Goal: Information Seeking & Learning: Find specific fact

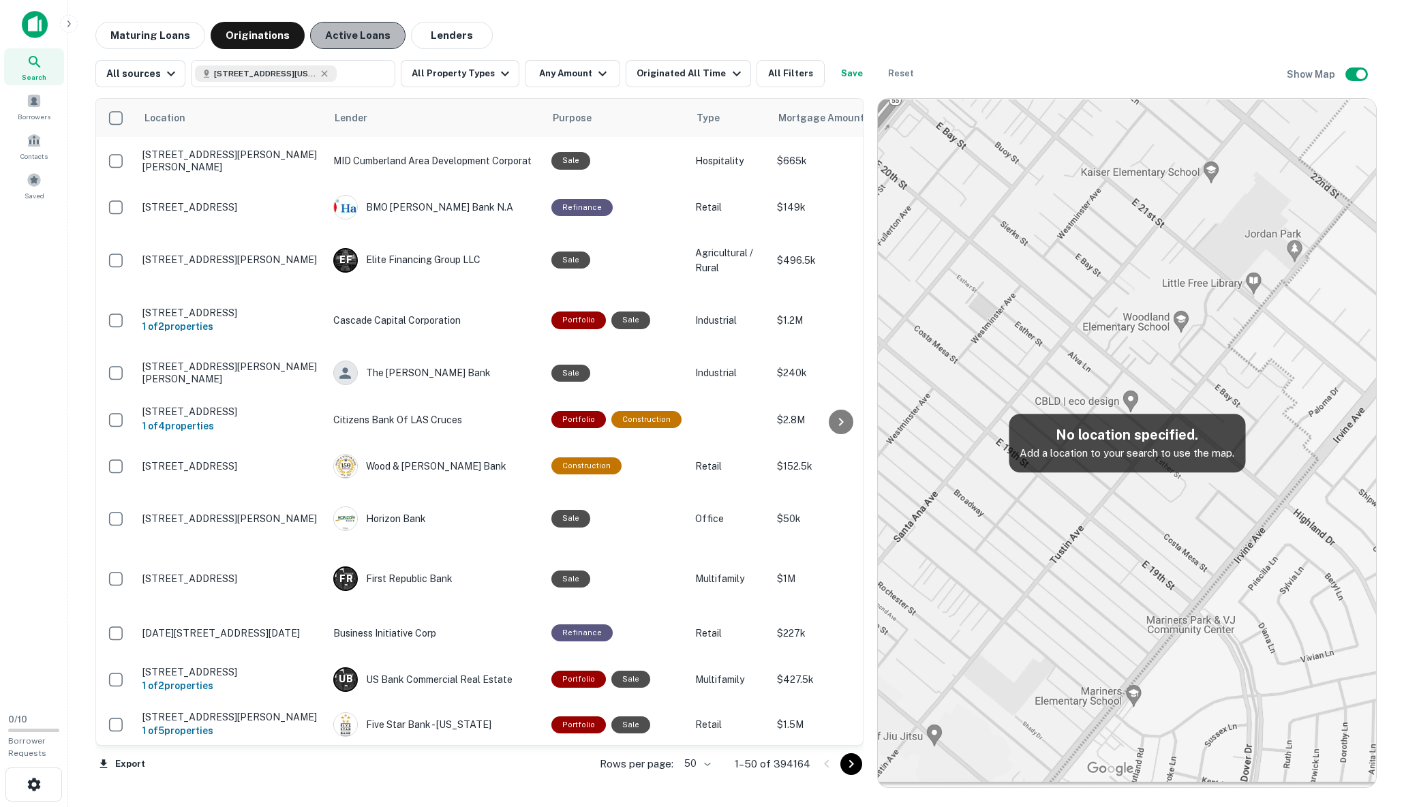
click at [350, 37] on button "Active Loans" at bounding box center [357, 35] width 95 height 27
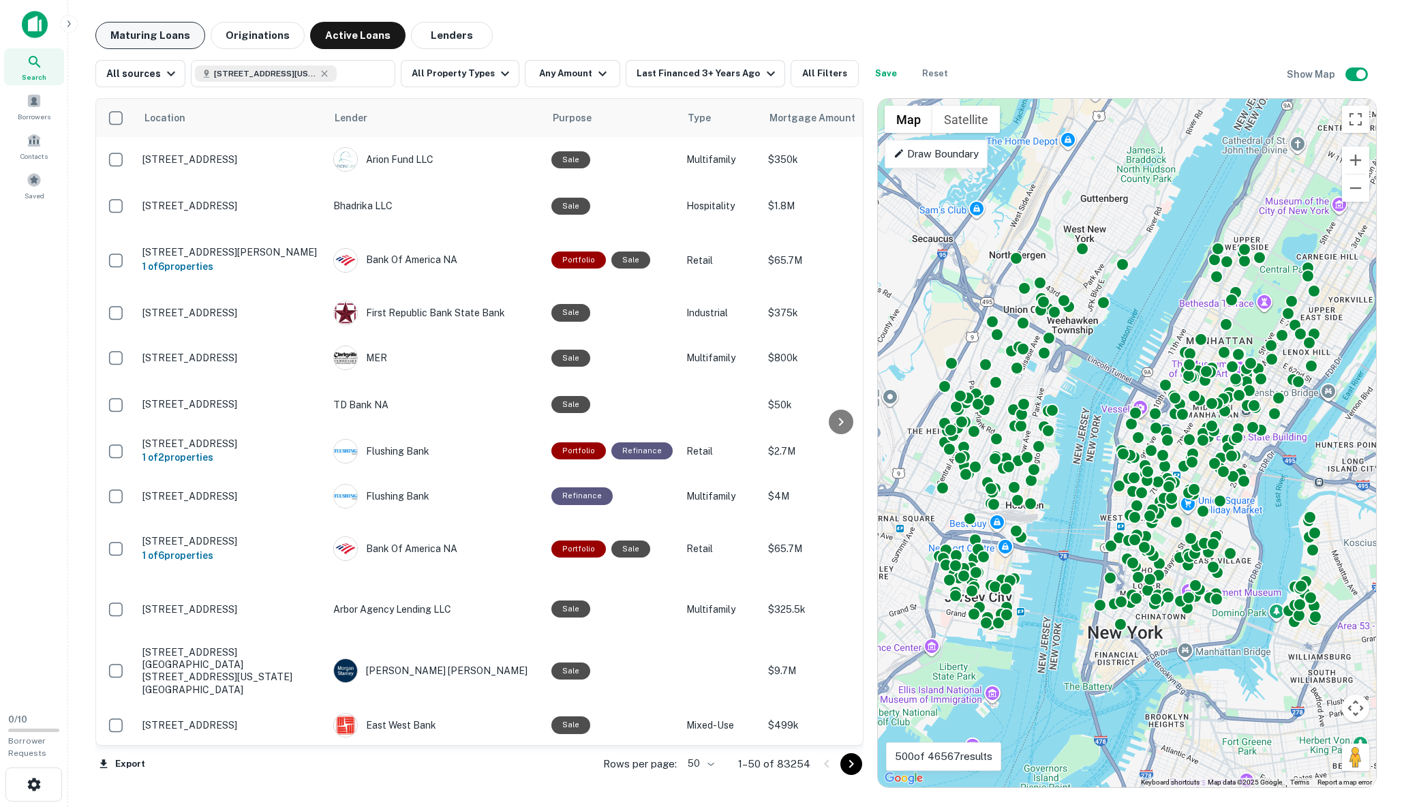
click at [133, 32] on button "Maturing Loans" at bounding box center [150, 35] width 110 height 27
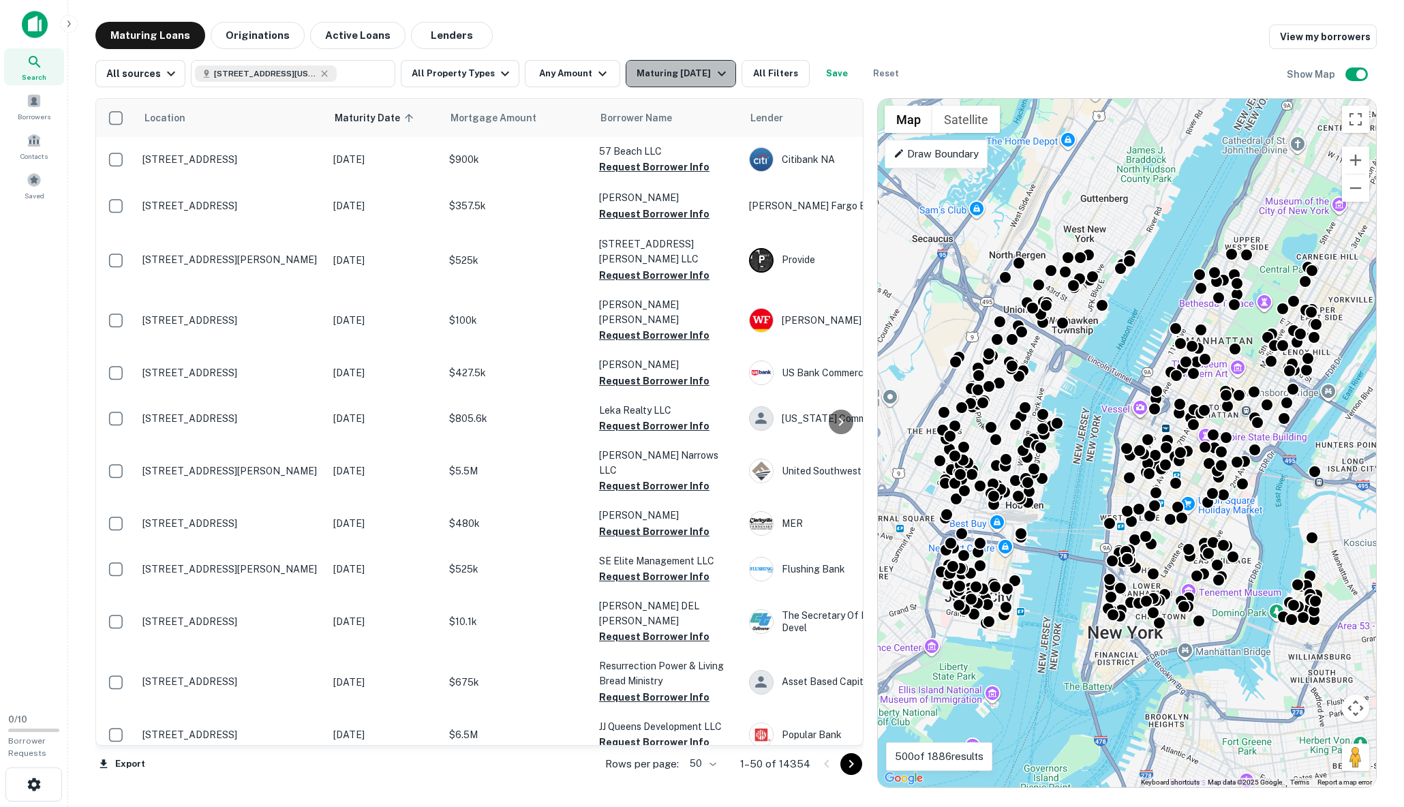
click at [658, 68] on div "Maturing In 1 Year" at bounding box center [682, 73] width 93 height 16
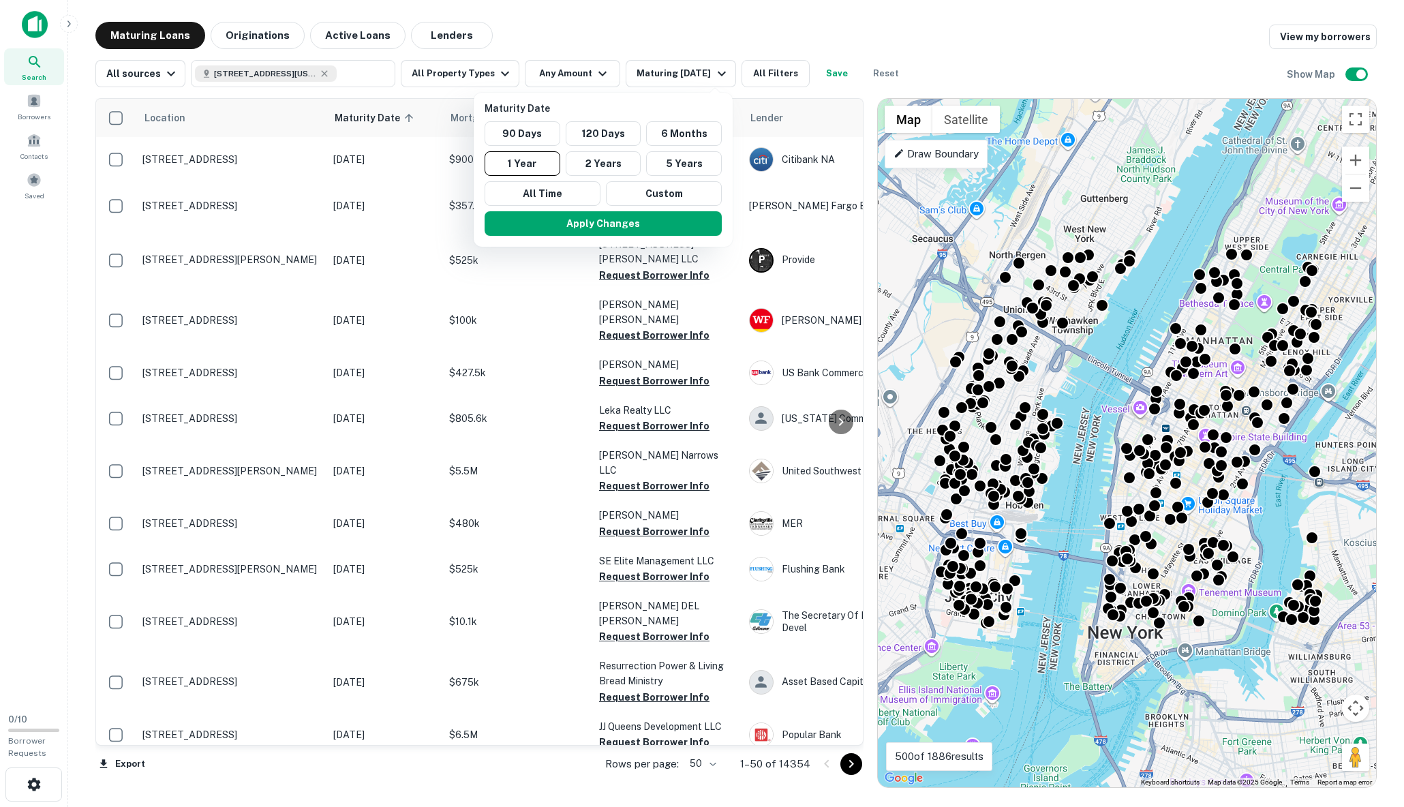
click at [365, 94] on div at bounding box center [702, 403] width 1404 height 807
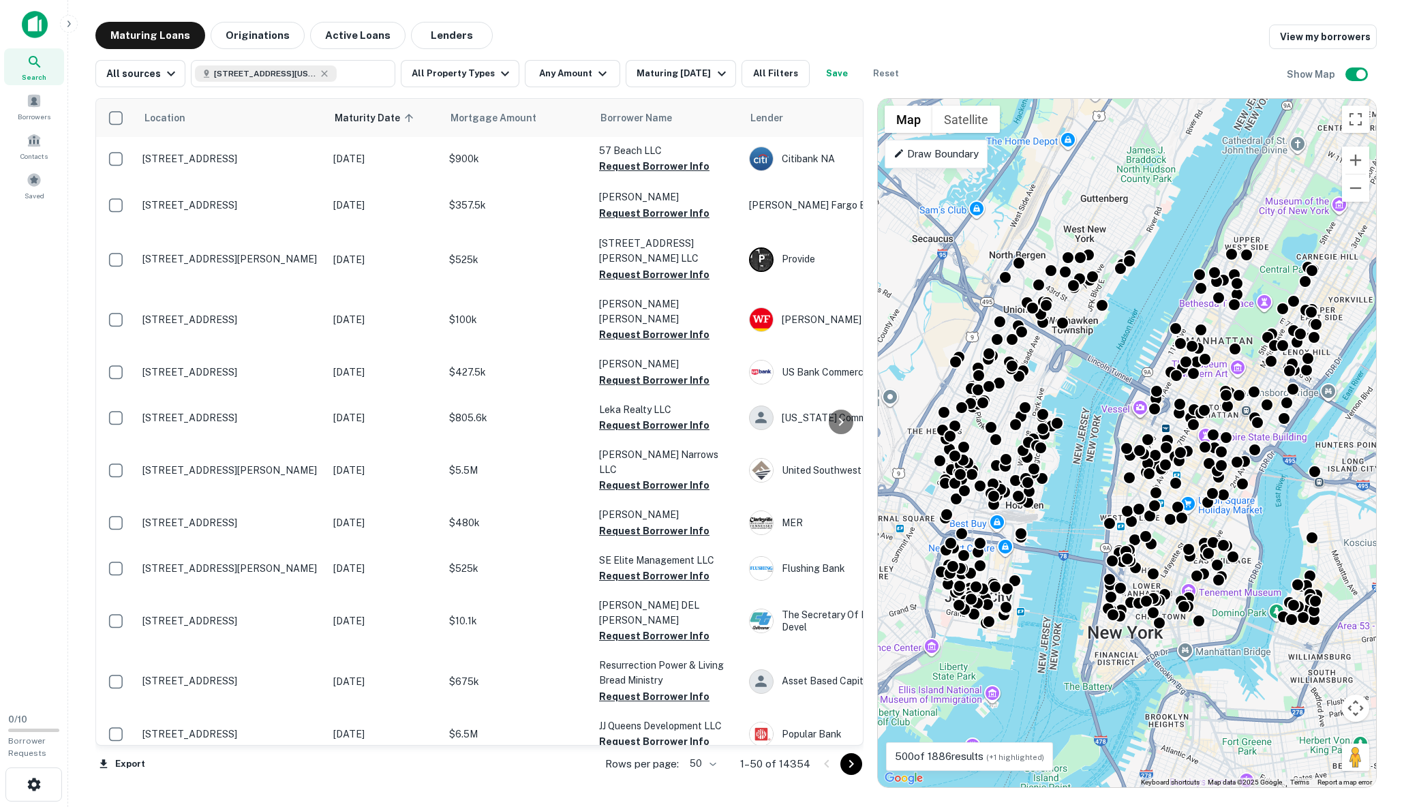
scroll to position [1, 33]
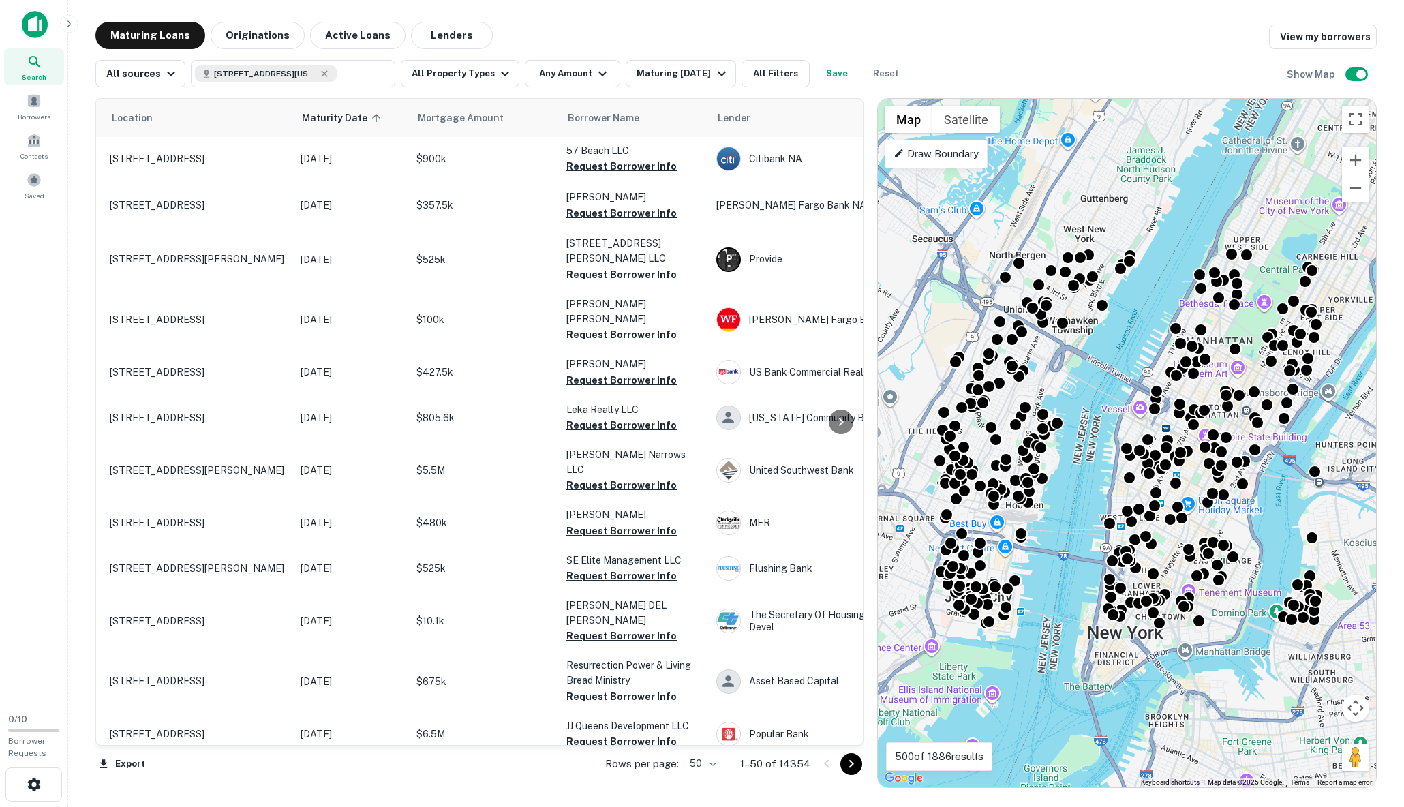
click at [241, 16] on main "Maturing Loans Originations Active Loans Lenders View my borrowers All sources …" at bounding box center [736, 403] width 1336 height 807
click at [225, 31] on button "Originations" at bounding box center [258, 35] width 94 height 27
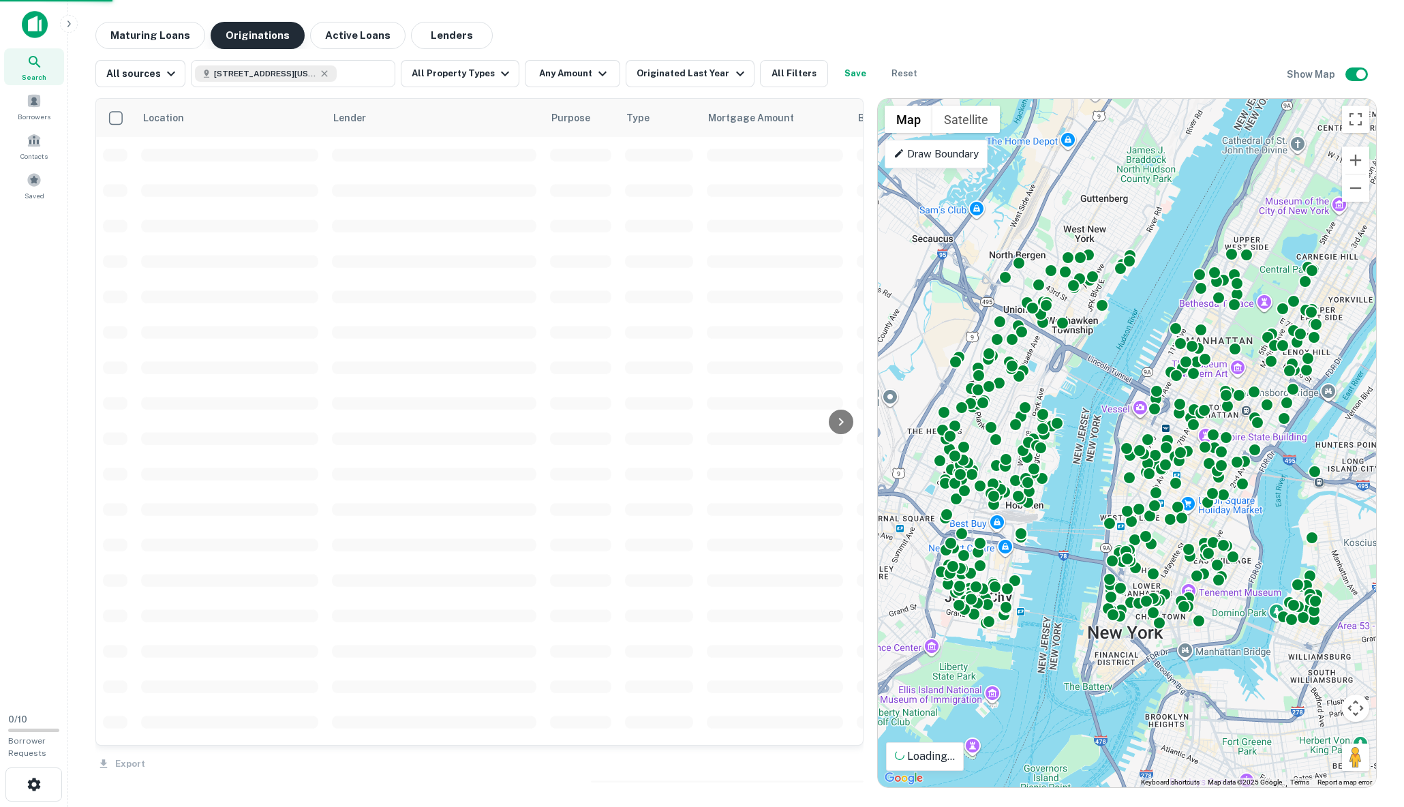
scroll to position [1, 0]
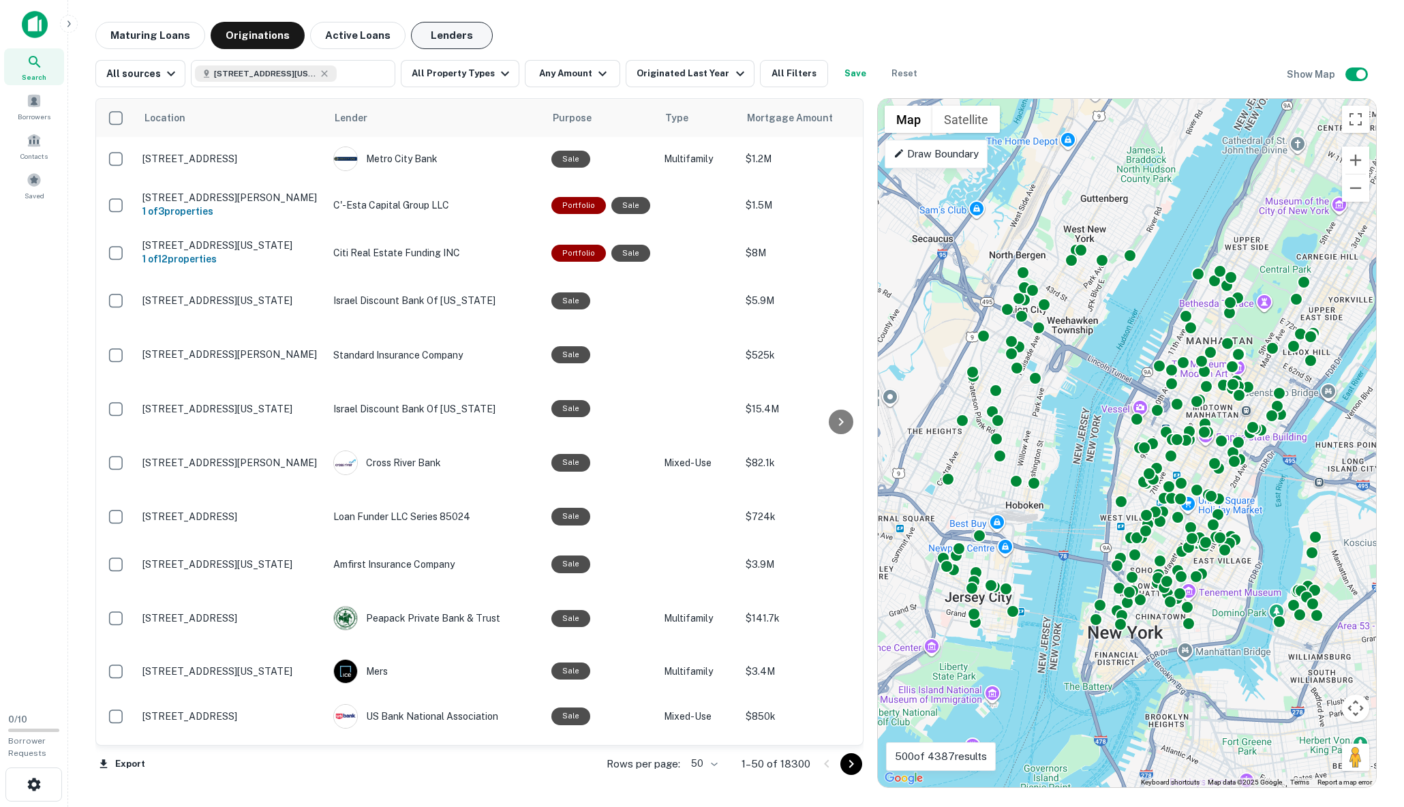
click at [413, 35] on button "Lenders" at bounding box center [452, 35] width 82 height 27
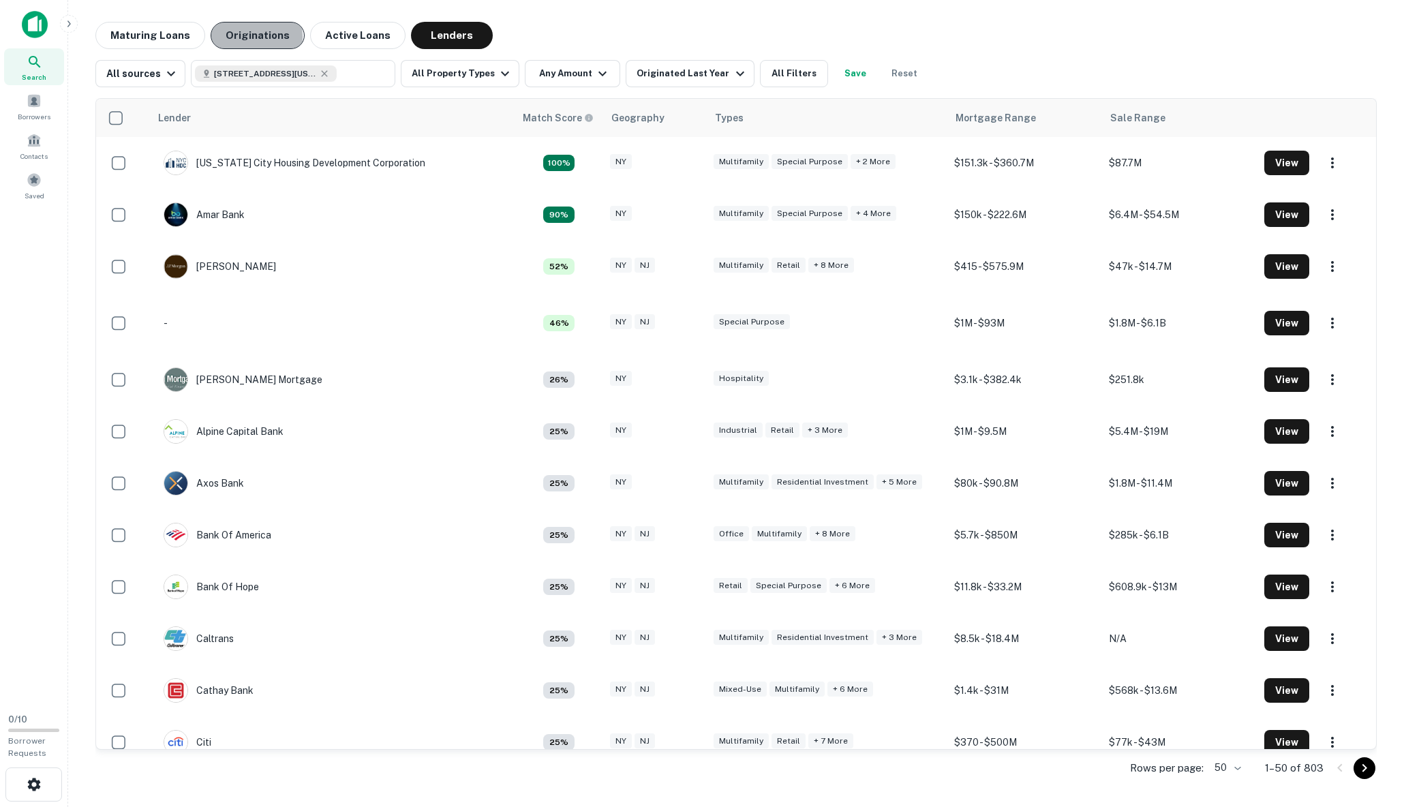
click at [240, 37] on button "Originations" at bounding box center [258, 35] width 94 height 27
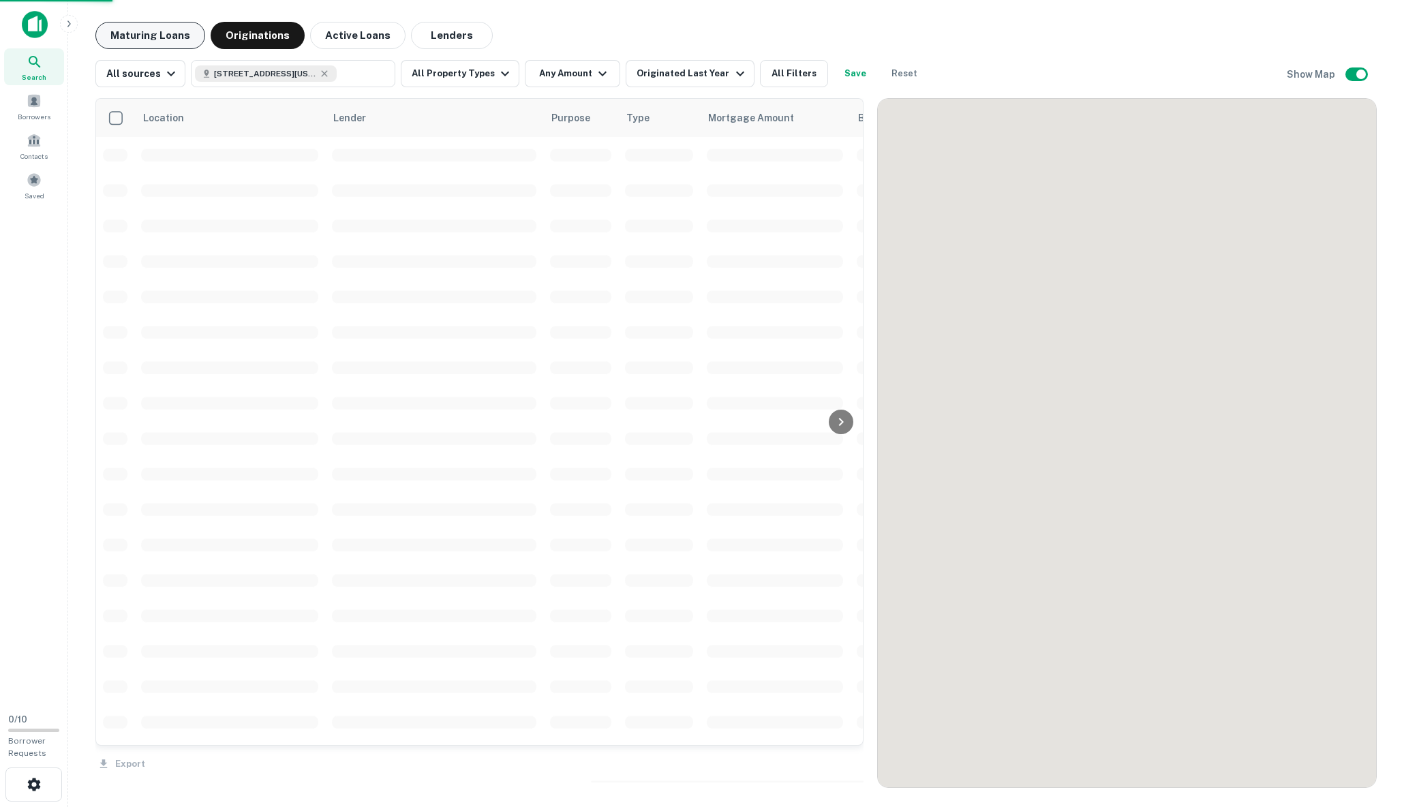
scroll to position [1, 0]
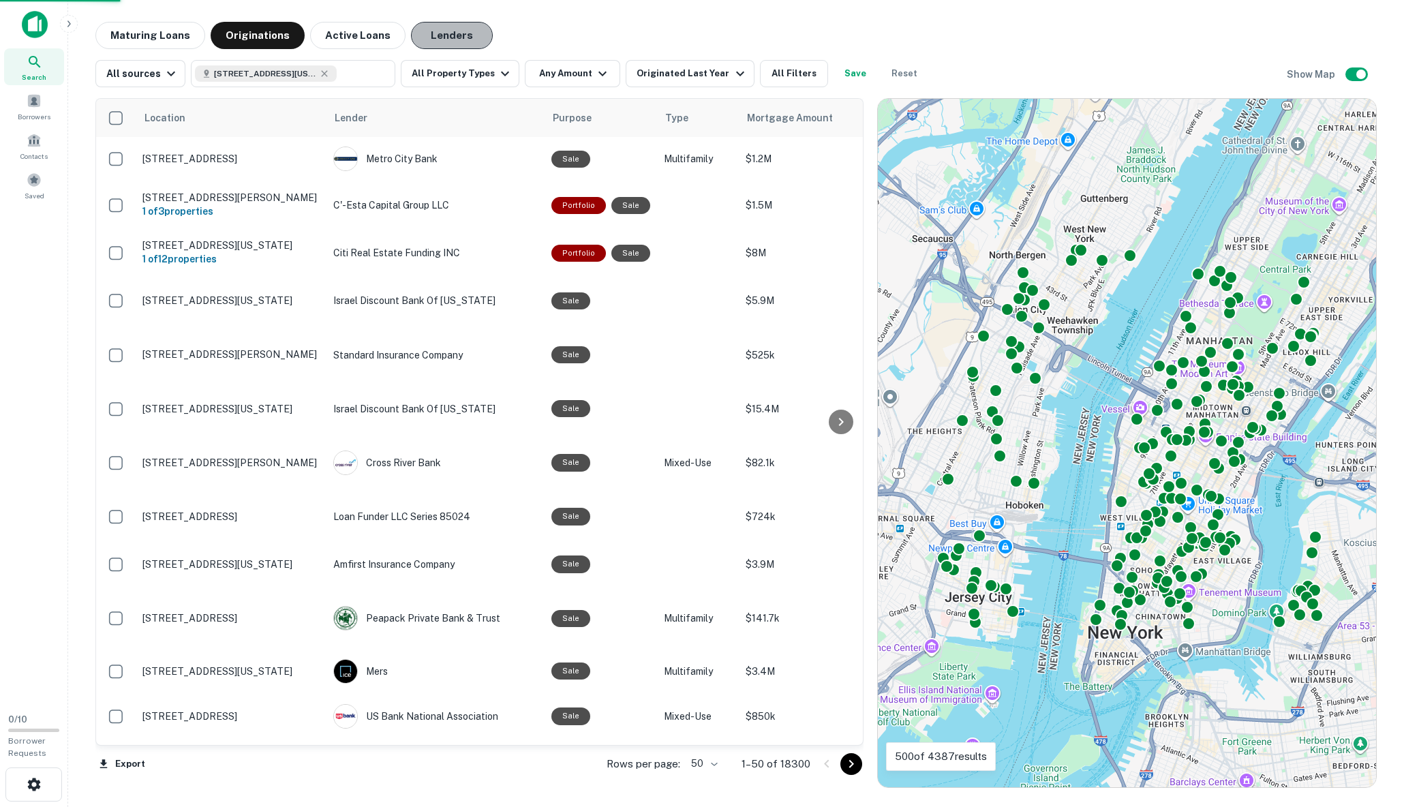
click at [437, 37] on button "Lenders" at bounding box center [452, 35] width 82 height 27
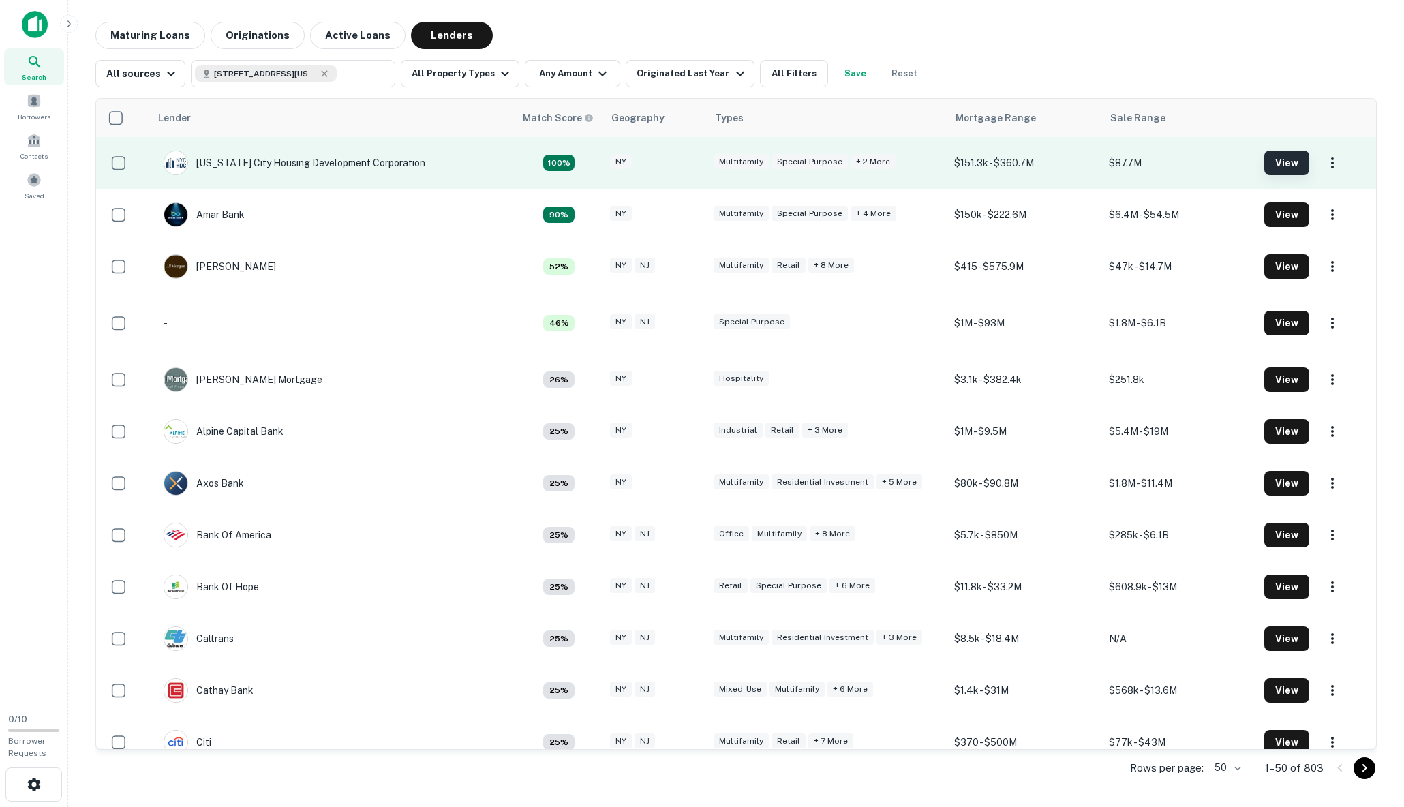
click at [1000, 164] on button "View" at bounding box center [1286, 163] width 45 height 25
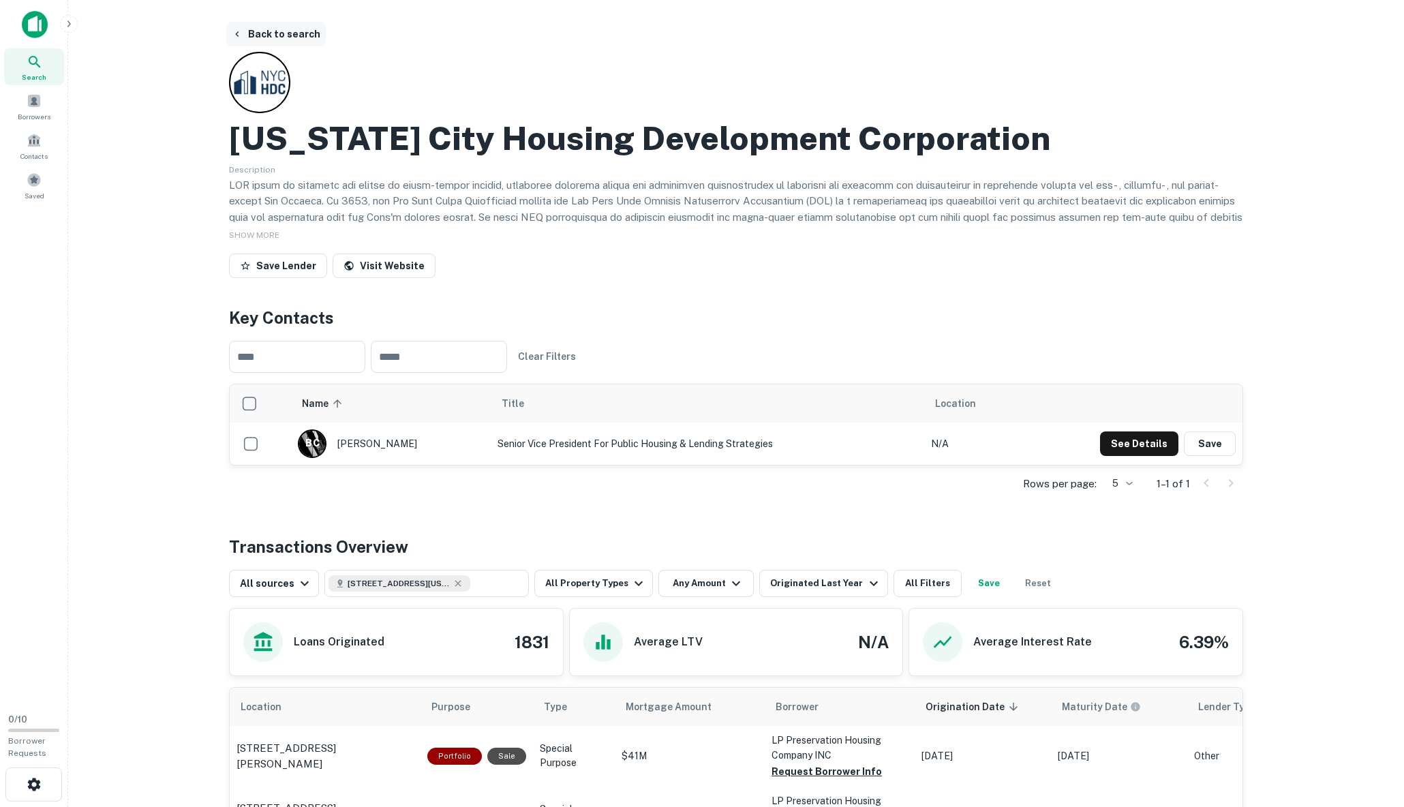
click at [247, 32] on button "Back to search" at bounding box center [275, 34] width 99 height 25
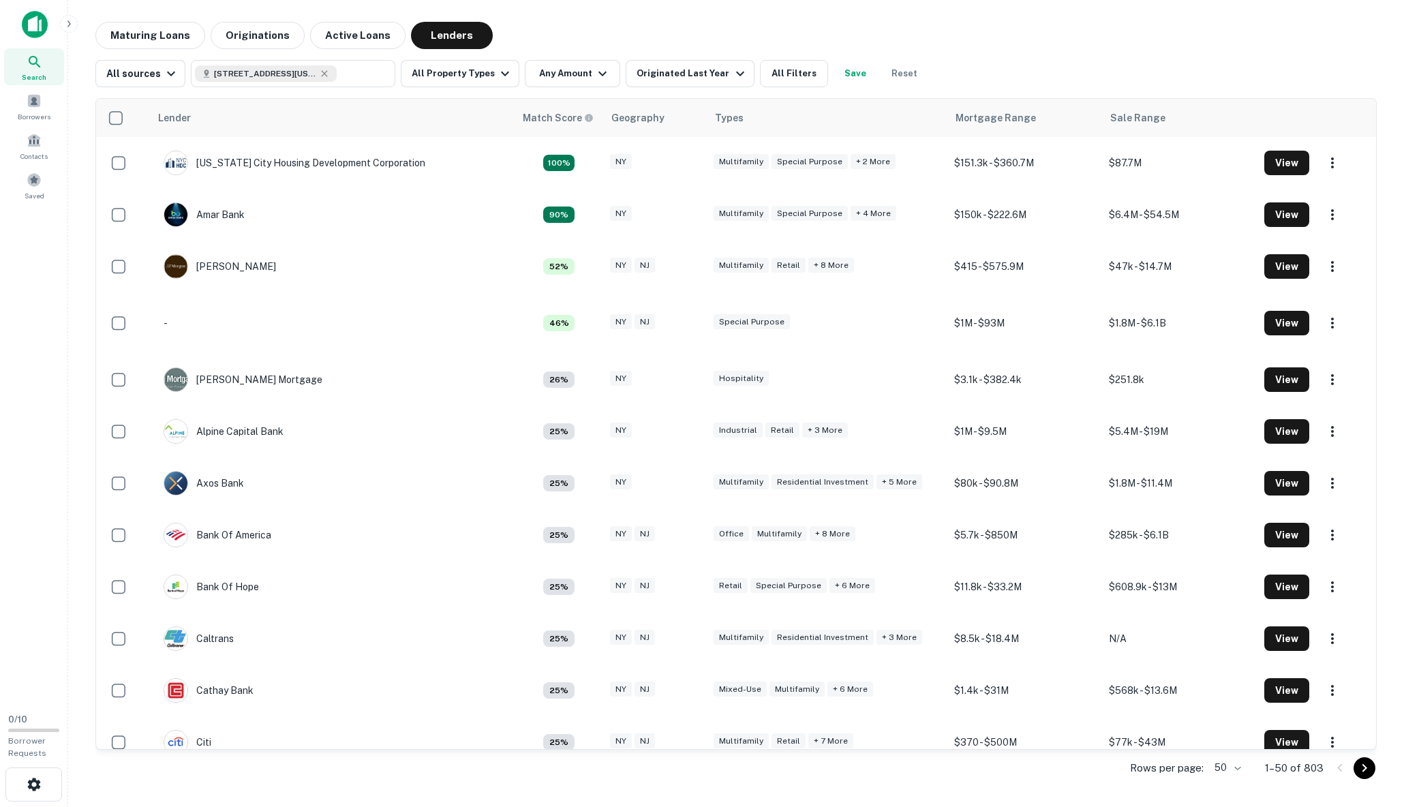
click at [29, 26] on img at bounding box center [35, 24] width 26 height 27
click at [40, 104] on span at bounding box center [34, 100] width 15 height 15
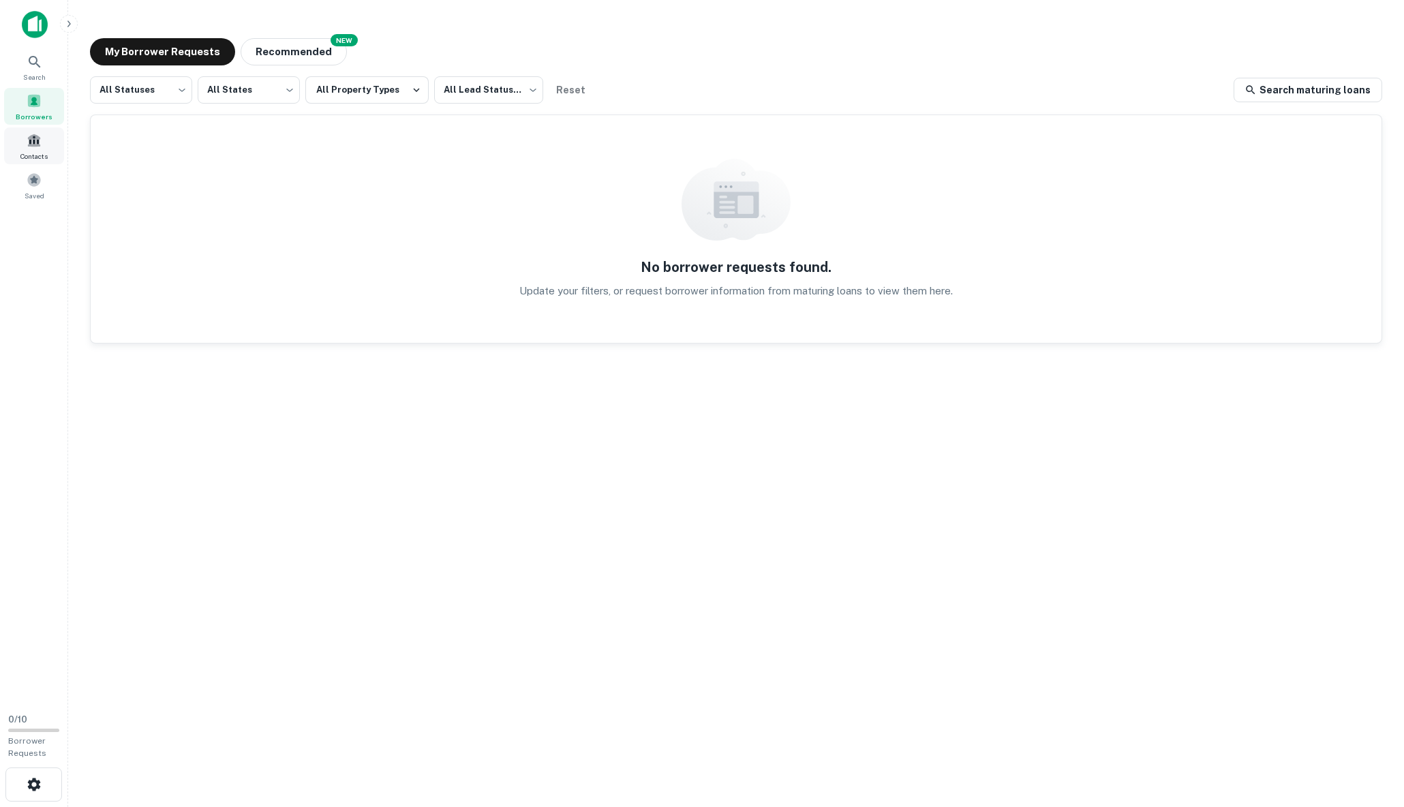
click at [33, 149] on div "Contacts" at bounding box center [34, 145] width 60 height 37
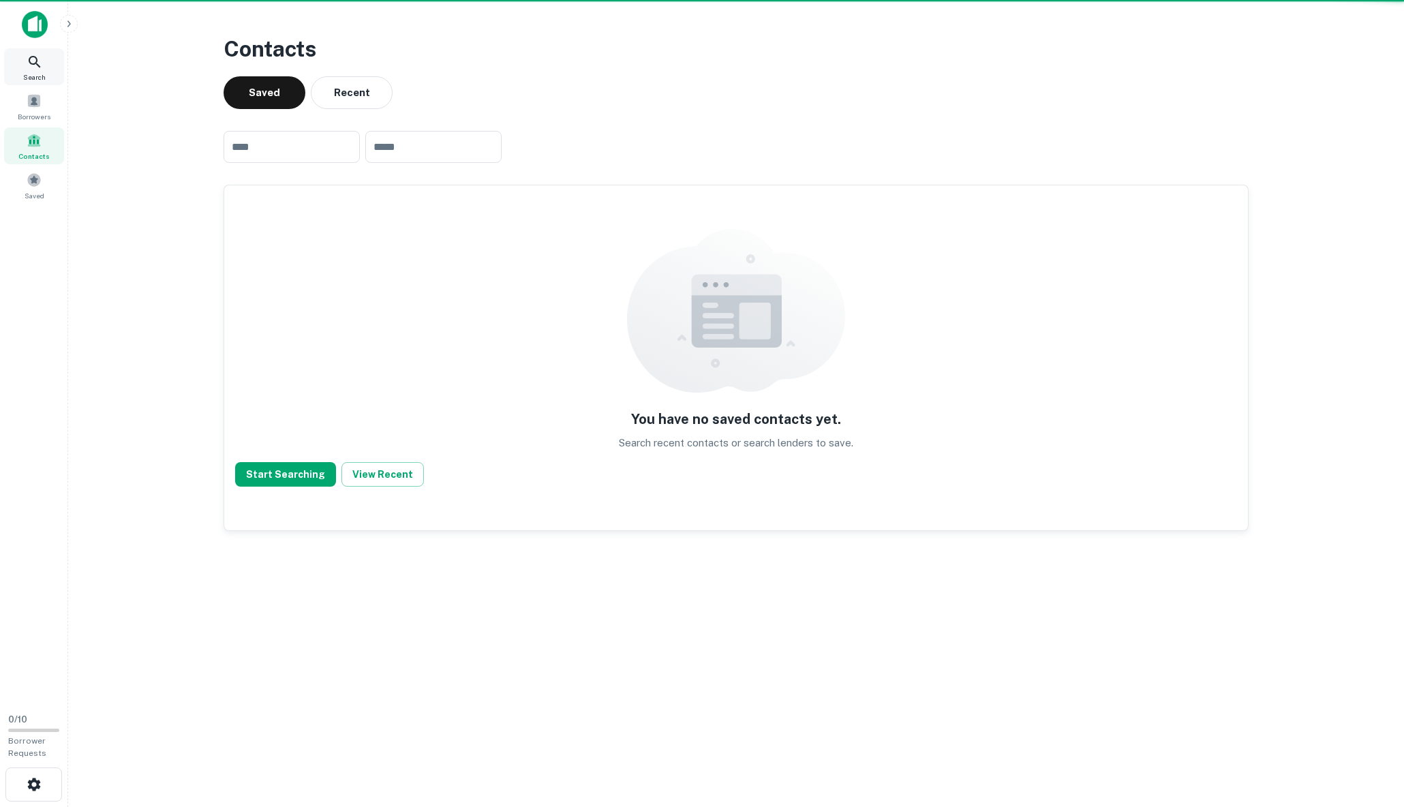
click at [31, 63] on icon at bounding box center [35, 62] width 12 height 12
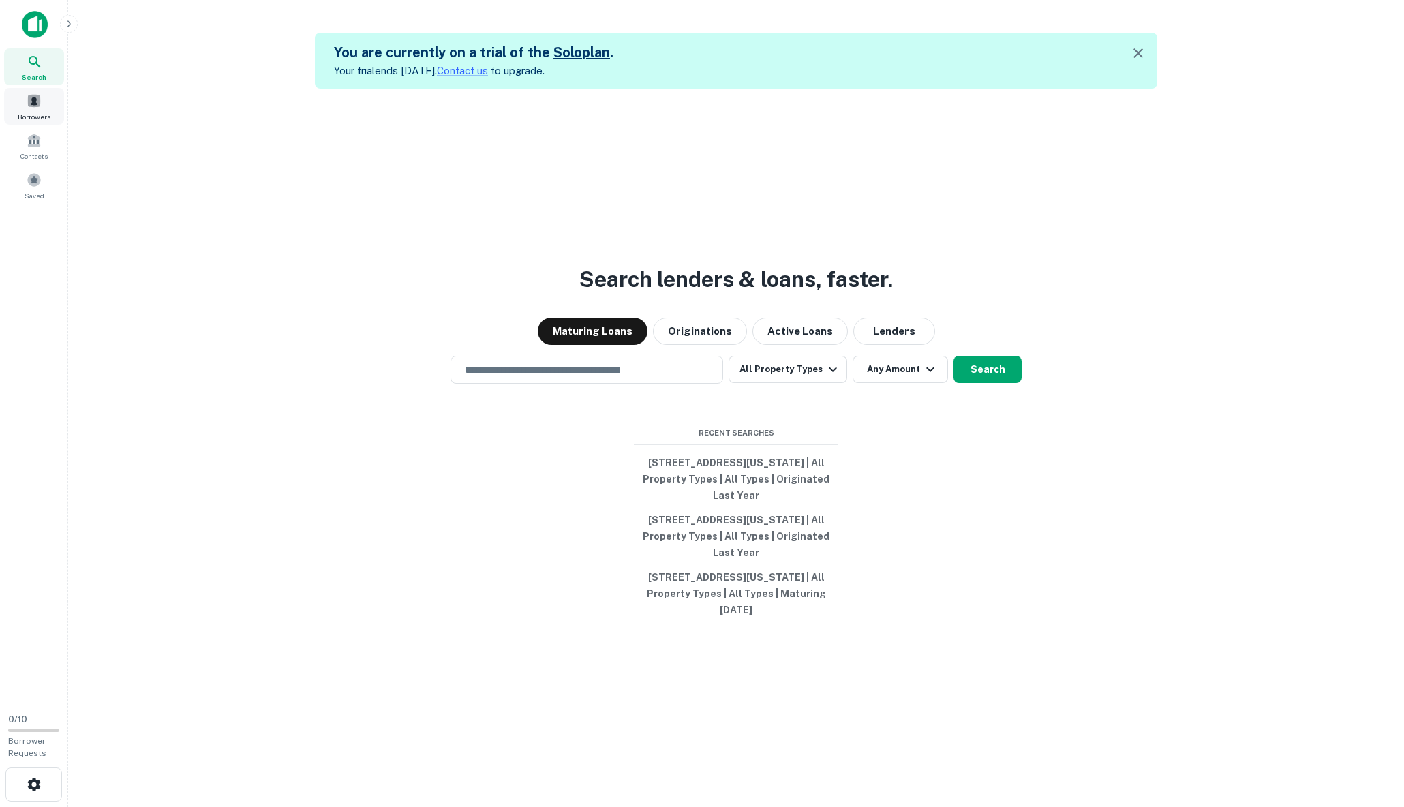
click at [33, 103] on span at bounding box center [34, 100] width 15 height 15
click at [516, 374] on input "text" at bounding box center [587, 370] width 260 height 16
click at [729, 526] on button "534 W 24 St, New York, NY 10011, USA | All Property Types | All Types | Origina…" at bounding box center [736, 536] width 204 height 57
type input "**********"
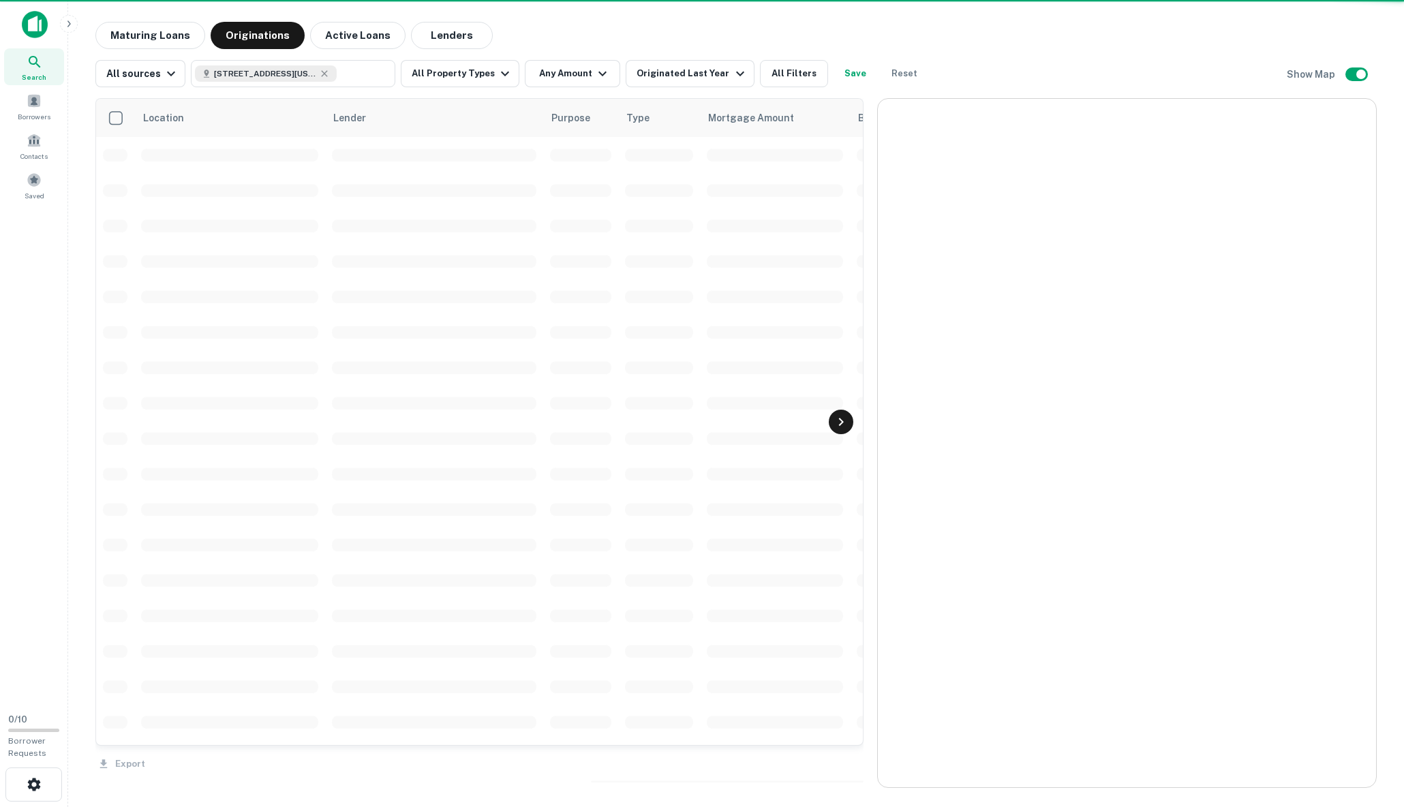
scroll to position [1, 0]
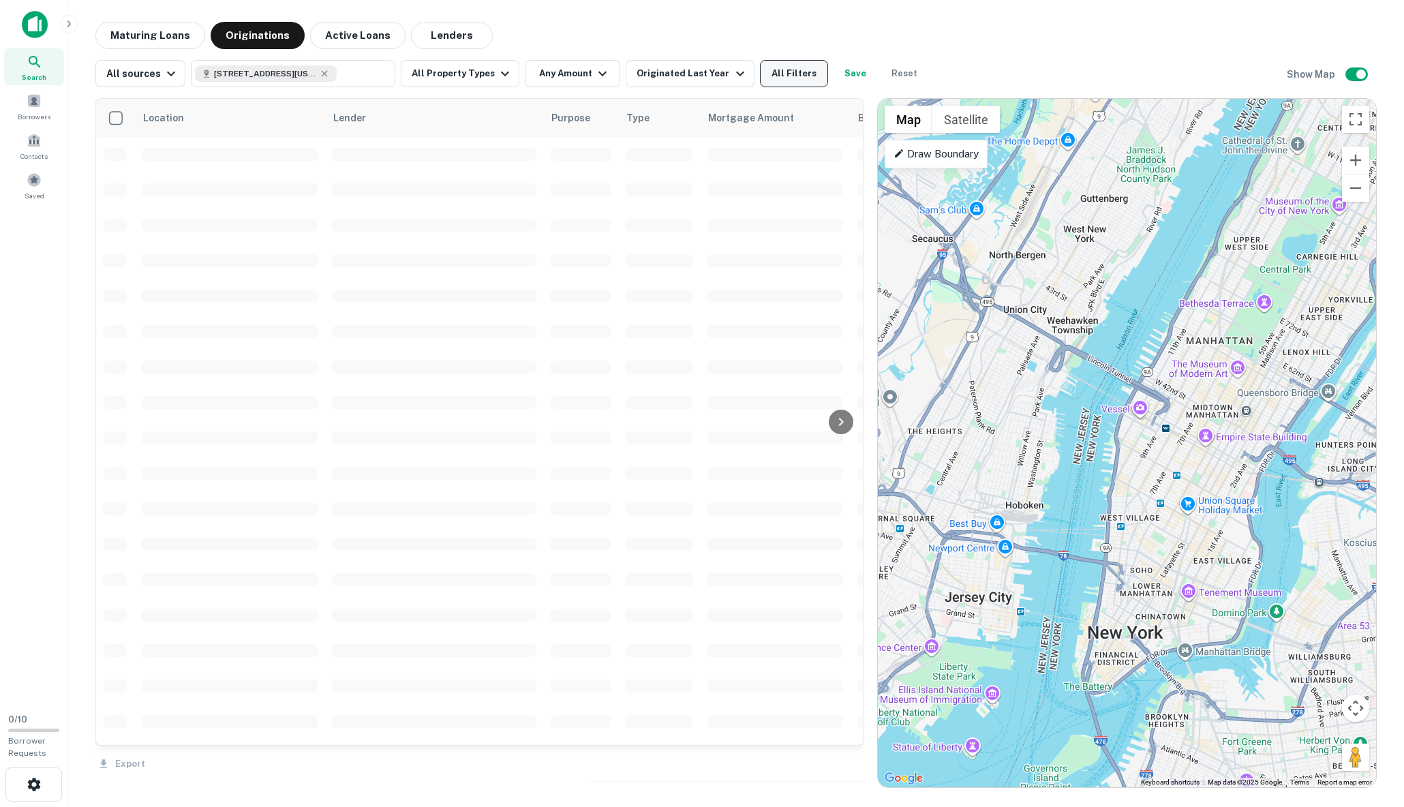
click at [794, 78] on button "All Filters" at bounding box center [794, 73] width 68 height 27
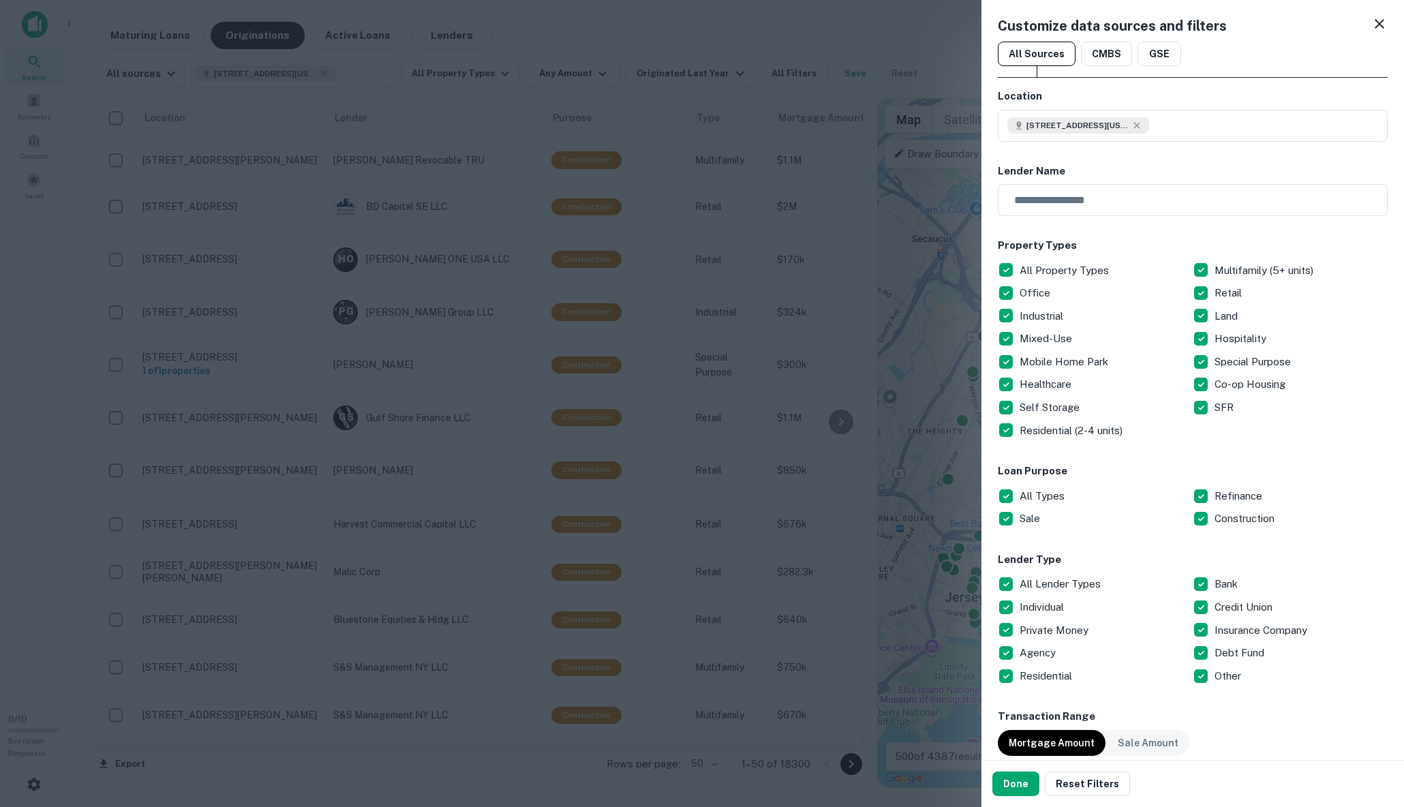
click at [1133, 164] on h6 "Lender Name" at bounding box center [1193, 172] width 390 height 16
click at [1377, 26] on icon at bounding box center [1380, 24] width 10 height 10
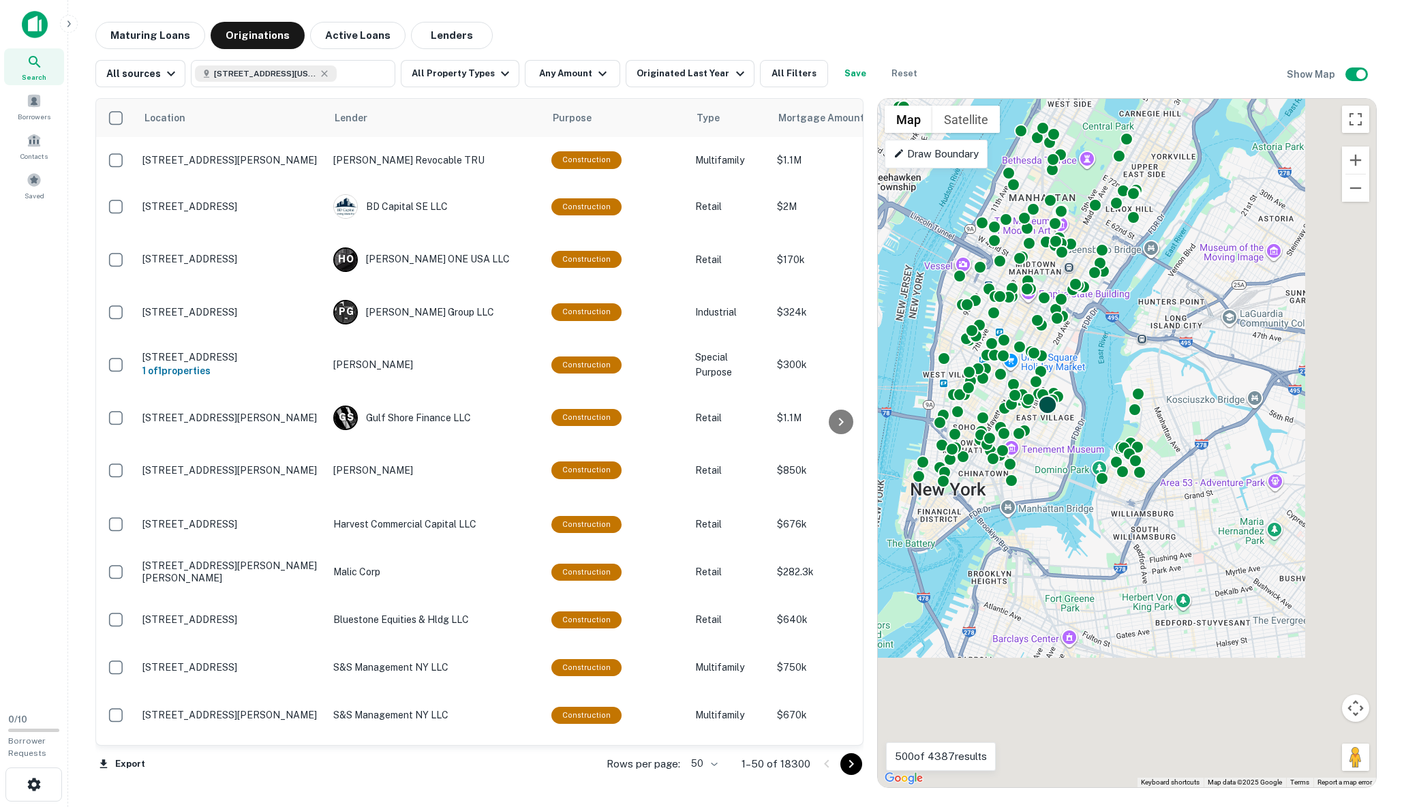
drag, startPoint x: 1221, startPoint y: 549, endPoint x: 992, endPoint y: 346, distance: 306.1
click at [1037, 395] on div at bounding box center [1047, 405] width 20 height 20
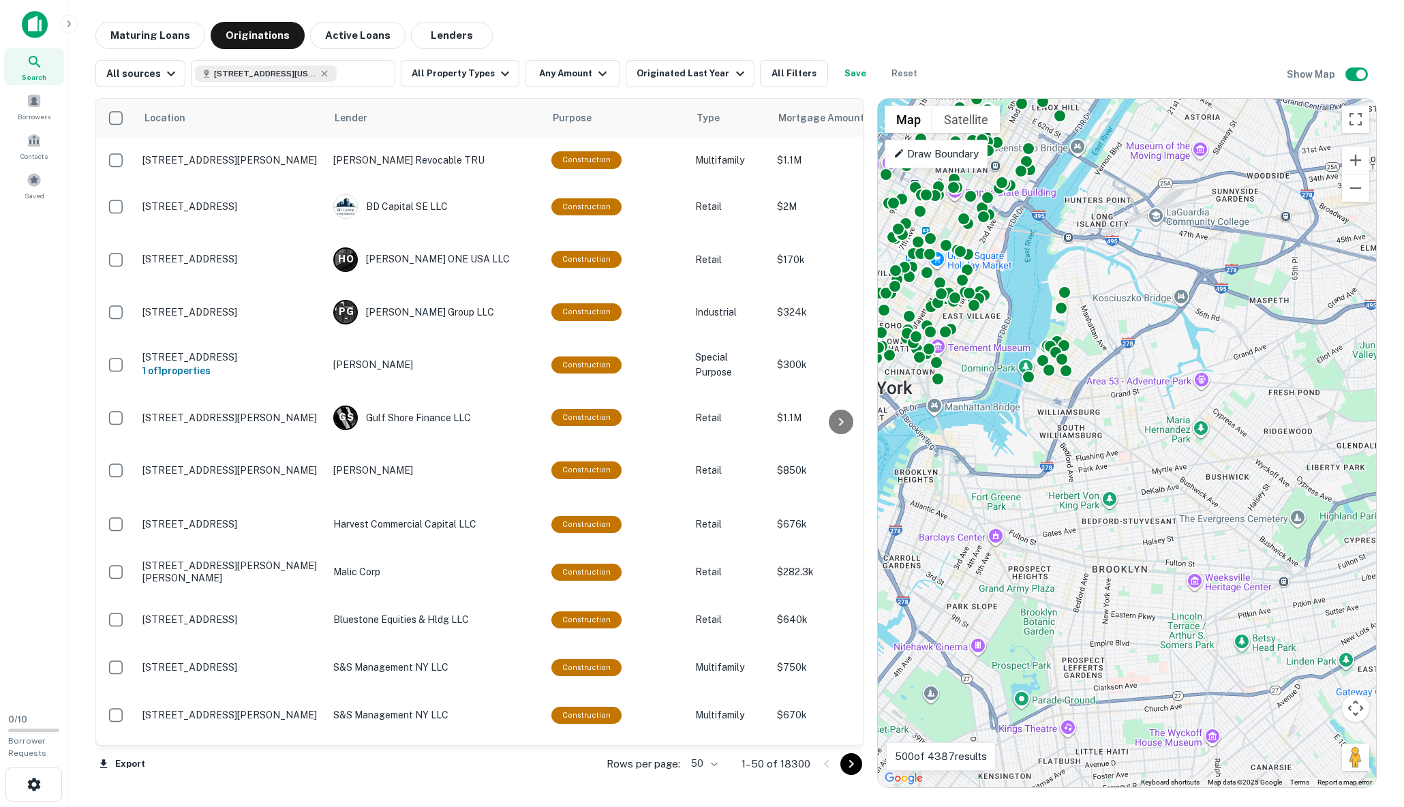
drag, startPoint x: 1099, startPoint y: 419, endPoint x: 1097, endPoint y: 497, distance: 78.4
click at [1088, 332] on div "To activate drag with keyboard, press Alt + Enter. Once in keyboard drag state,…" at bounding box center [1127, 443] width 498 height 688
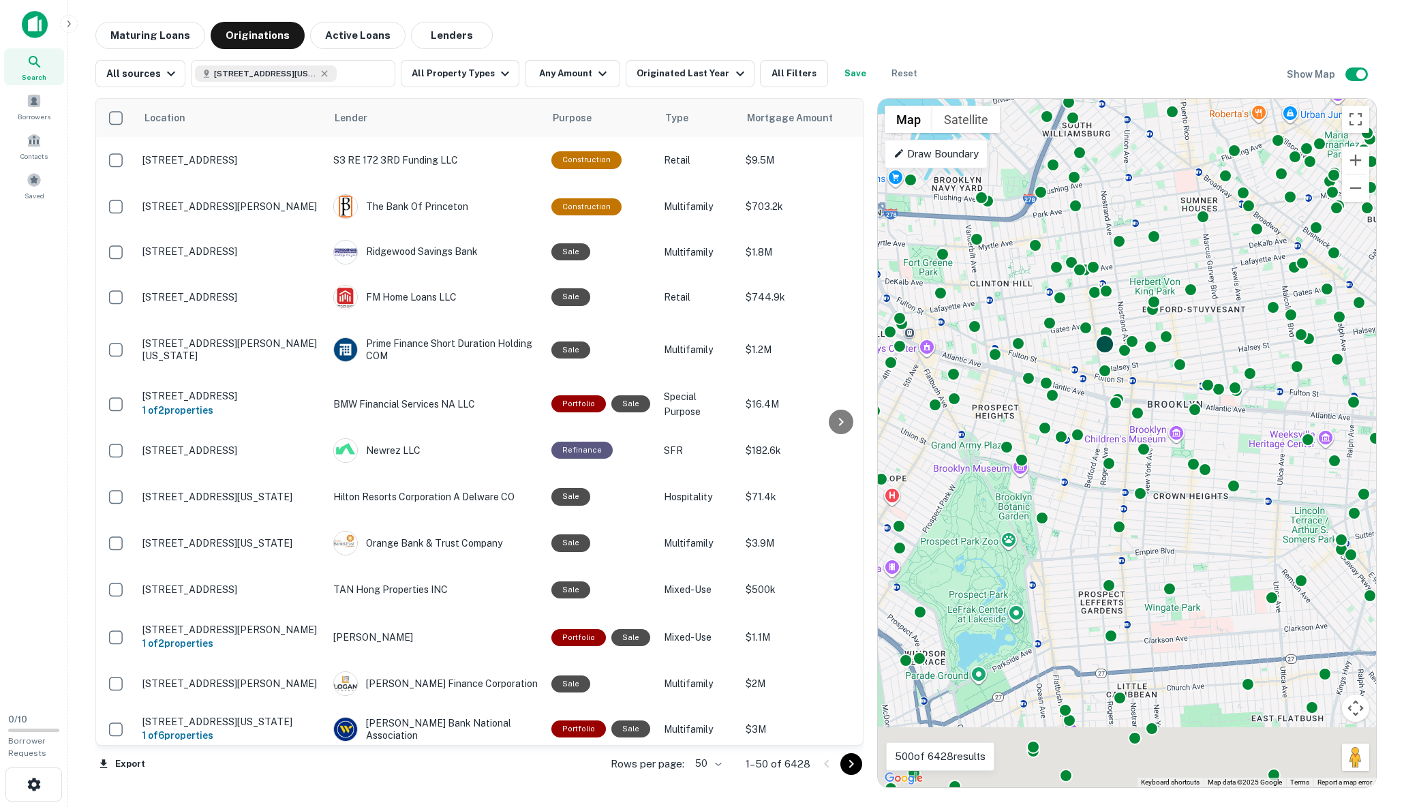
drag, startPoint x: 1098, startPoint y: 348, endPoint x: 1150, endPoint y: 246, distance: 114.6
click at [1150, 246] on div "To activate drag with keyboard, press Alt + Enter. Once in keyboard drag state,…" at bounding box center [1127, 443] width 498 height 688
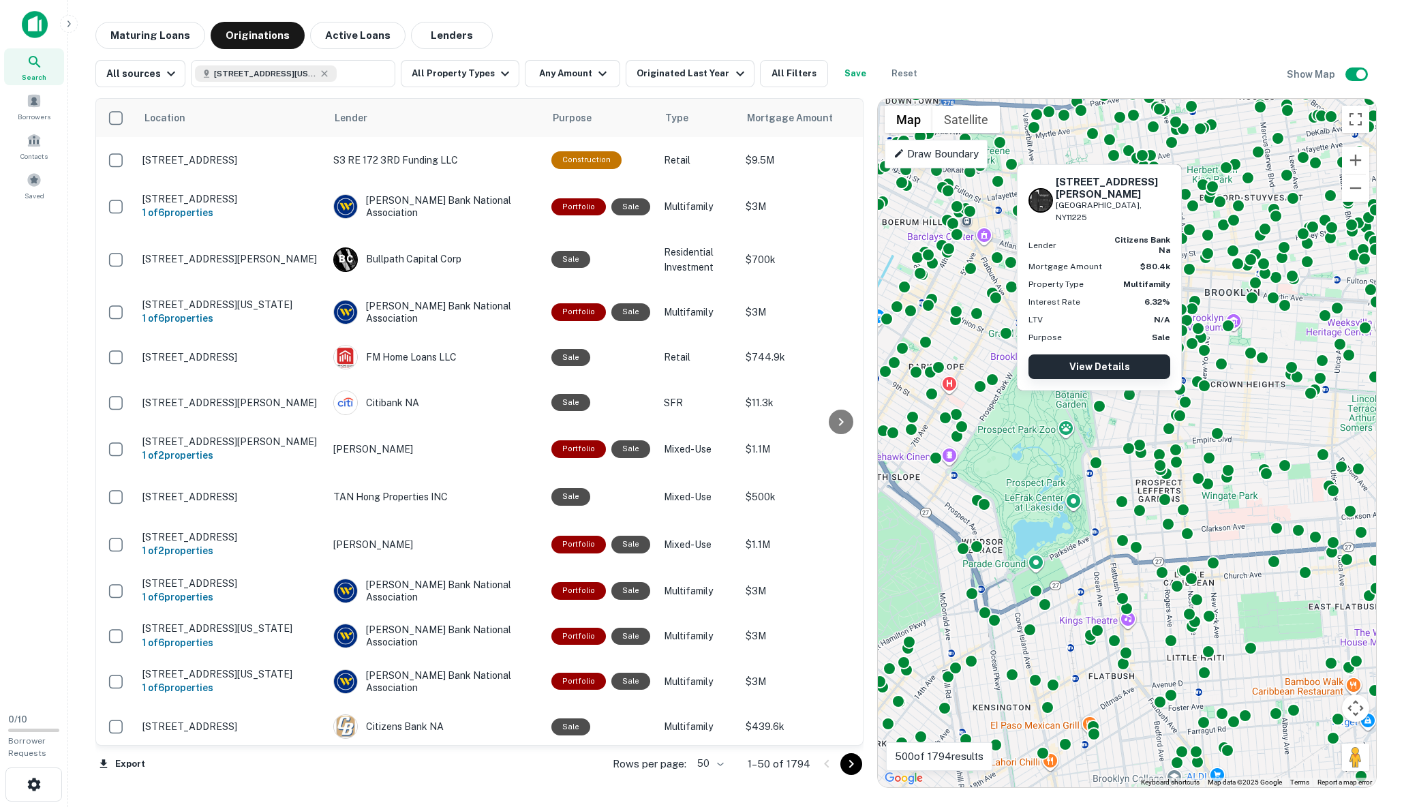
click at [1090, 367] on link "View Details" at bounding box center [1099, 366] width 142 height 25
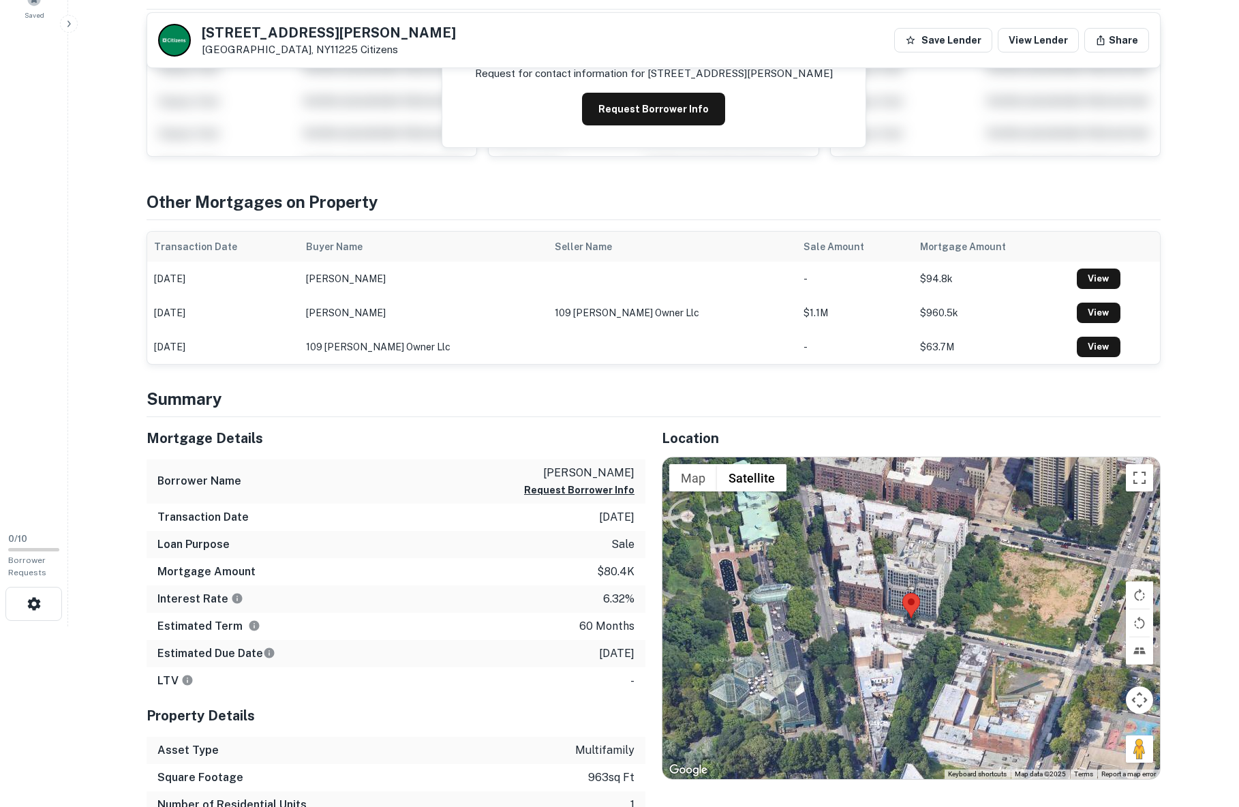
scroll to position [166, 0]
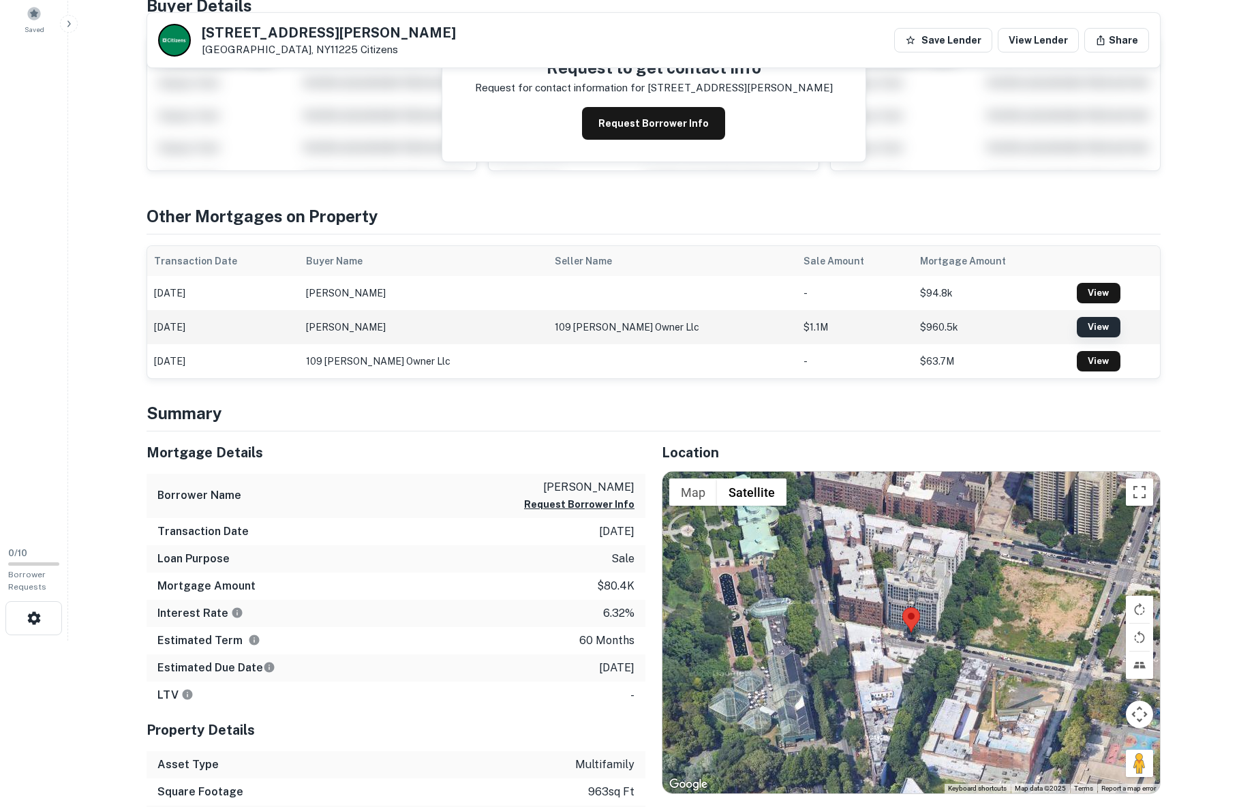
click at [1084, 328] on link "View" at bounding box center [1099, 327] width 44 height 20
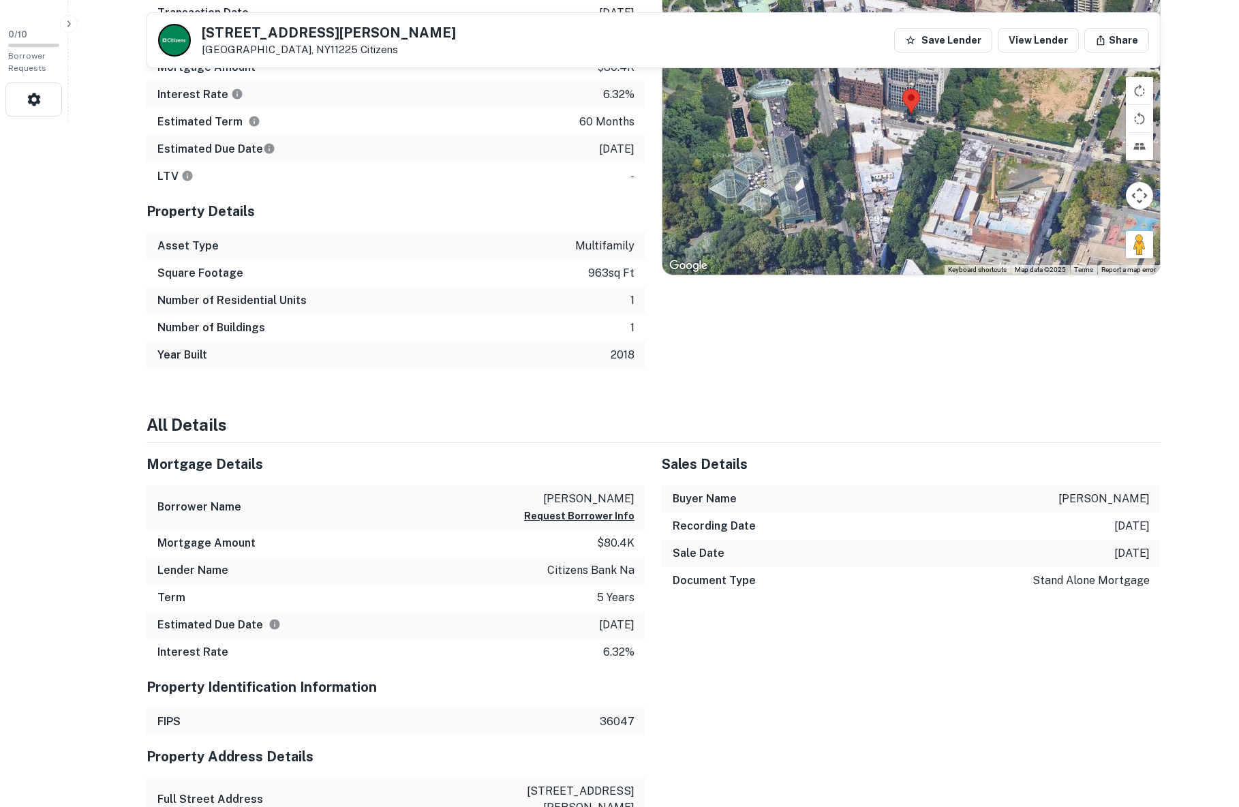
scroll to position [713, 0]
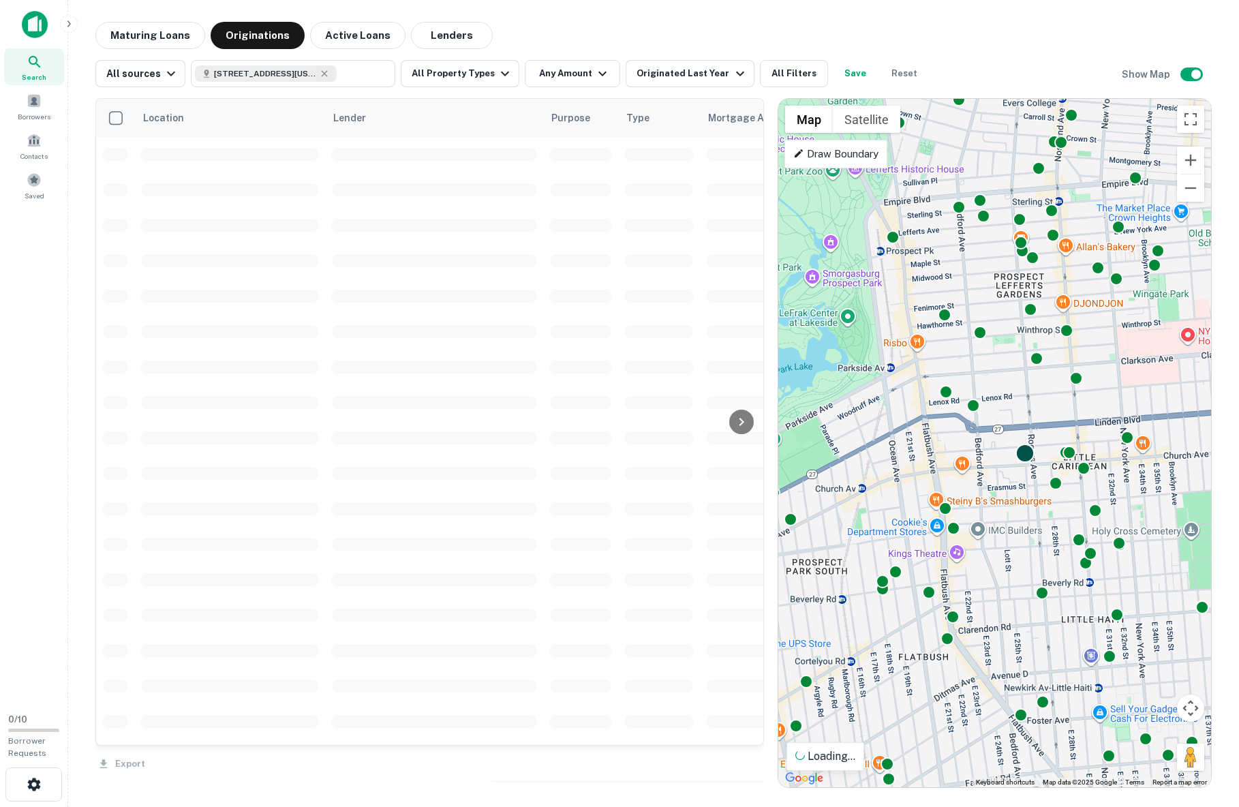
click at [1024, 451] on div at bounding box center [1025, 454] width 20 height 20
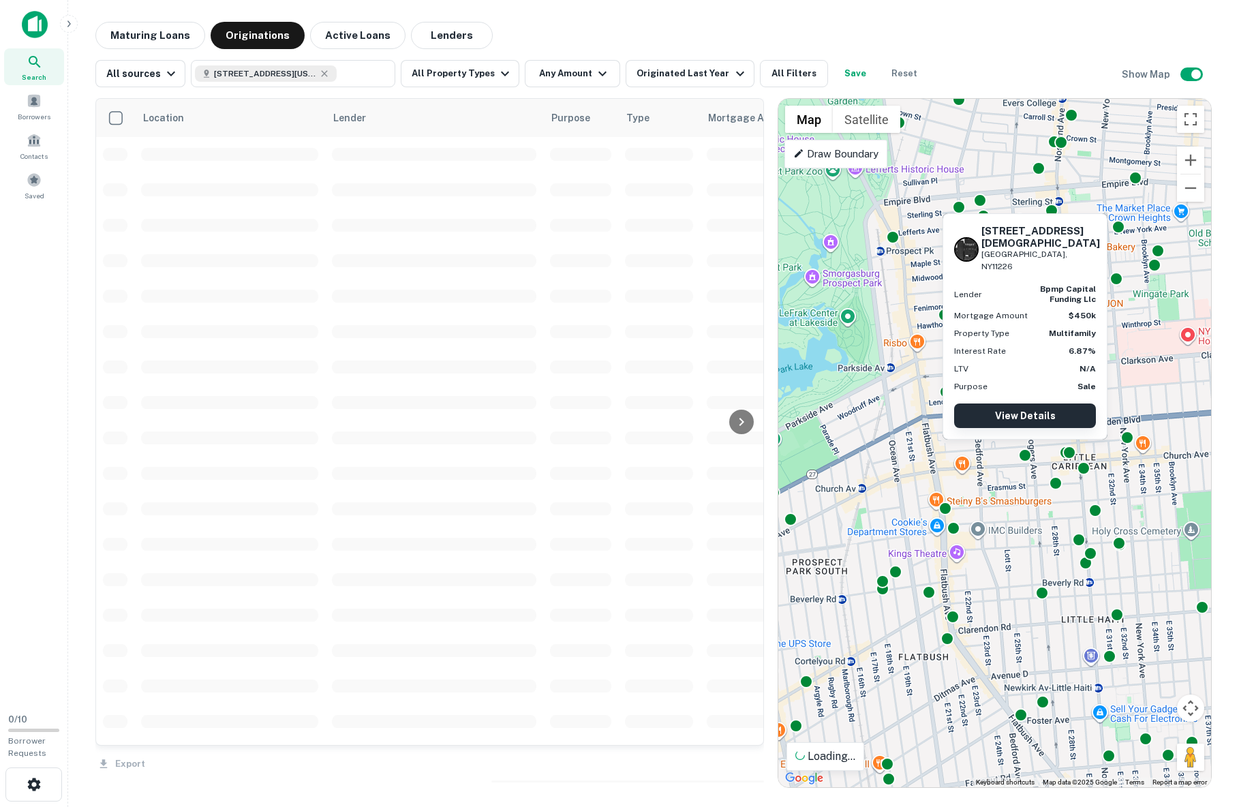
click at [1012, 412] on link "View Details" at bounding box center [1025, 415] width 142 height 25
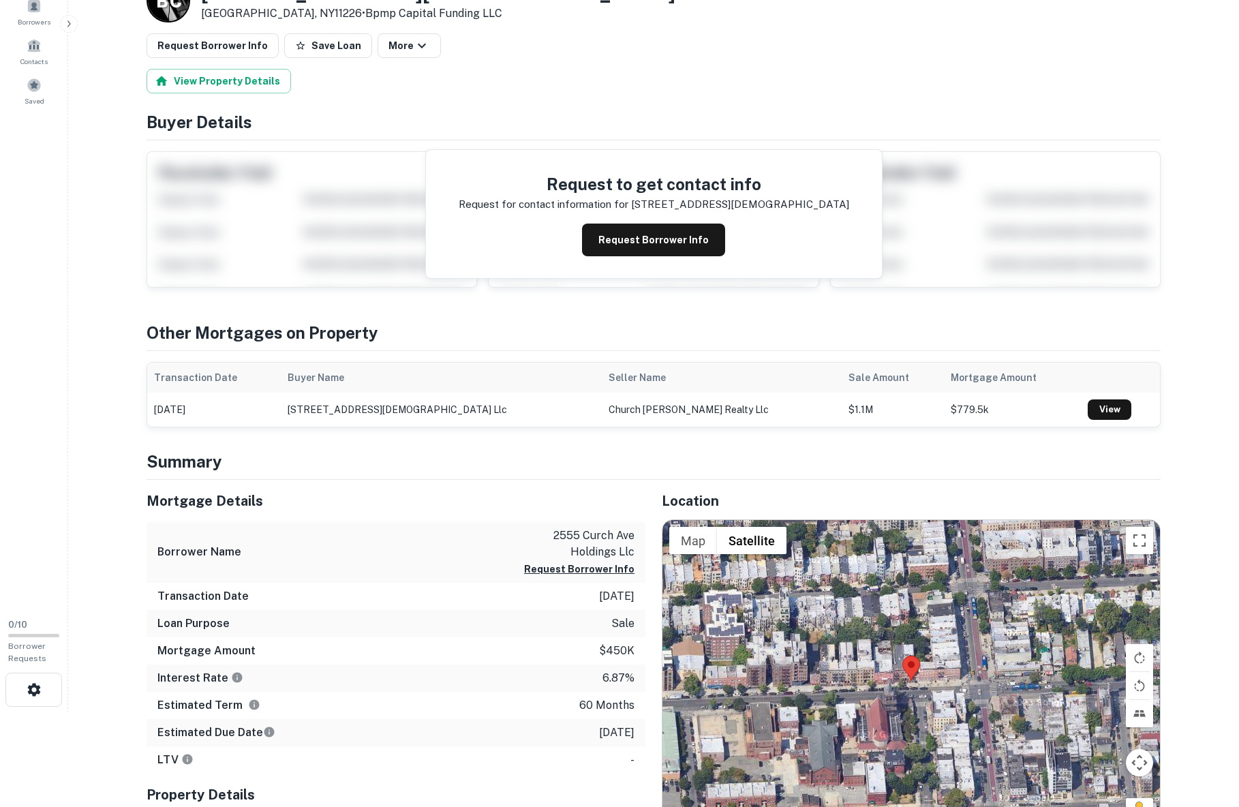
scroll to position [96, 0]
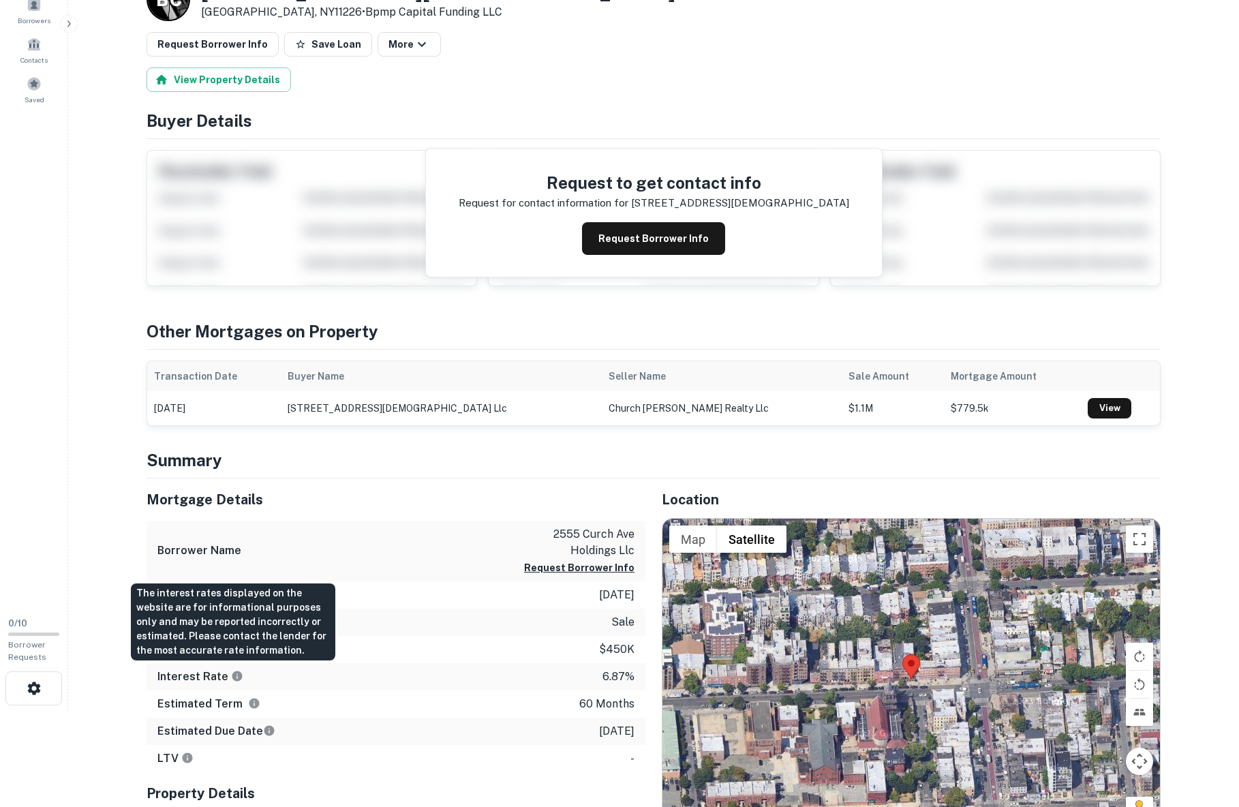
click at [235, 676] on icon "The interest rates displayed on the website are for informational purposes only…" at bounding box center [237, 676] width 10 height 10
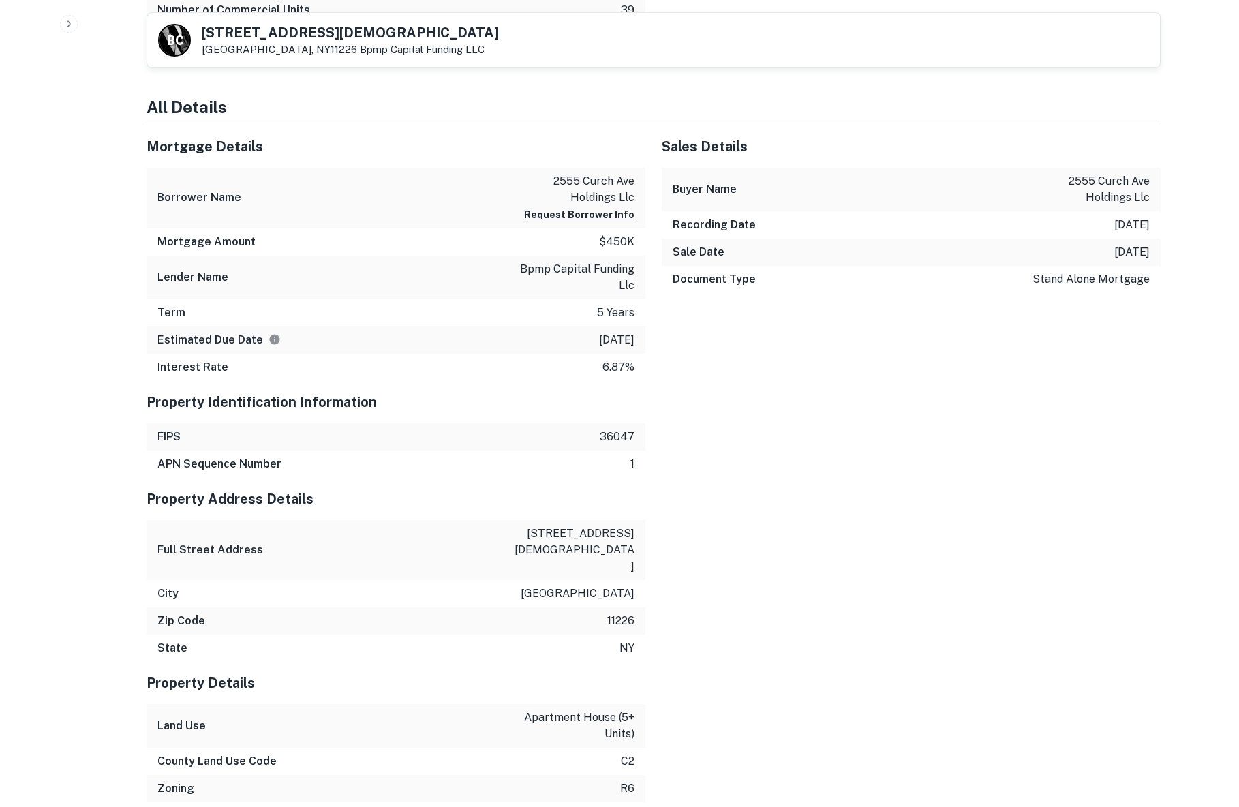
scroll to position [982, 0]
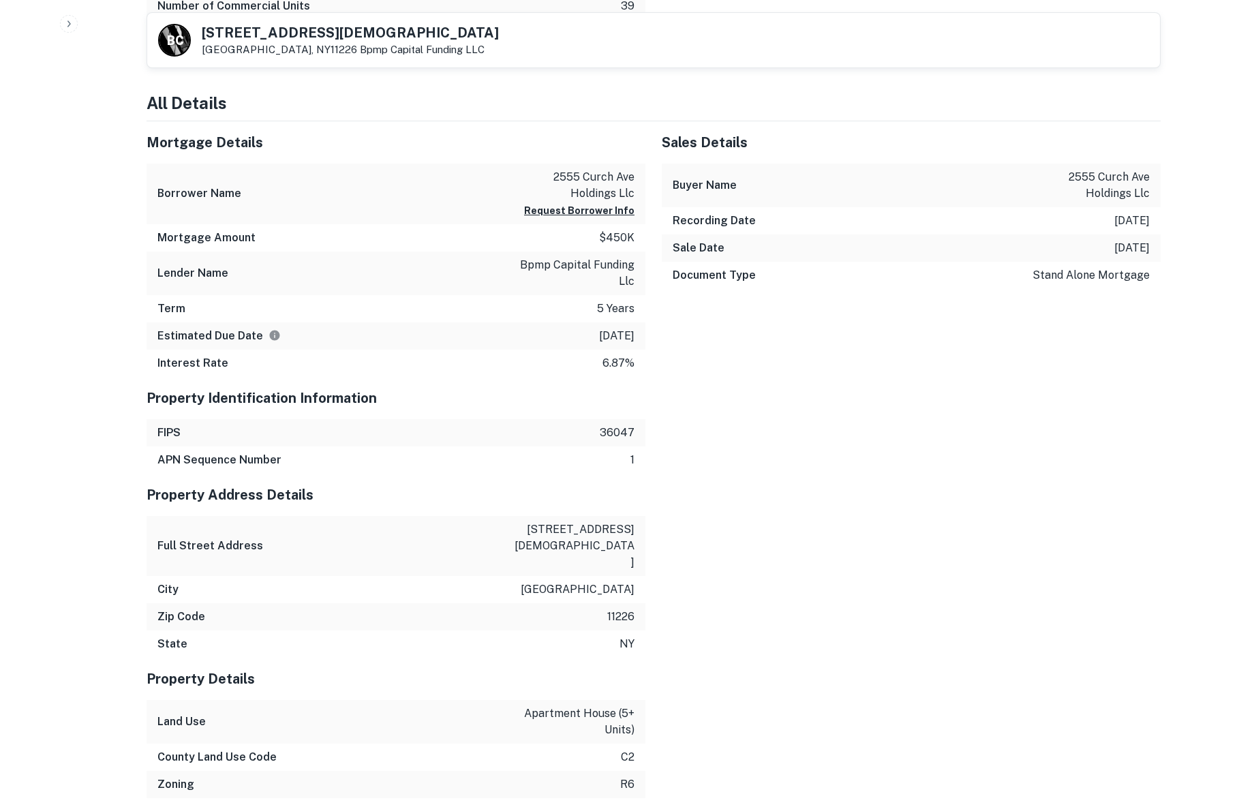
click at [160, 432] on h6 "FIPS" at bounding box center [168, 433] width 23 height 16
copy h6 "FIPS"
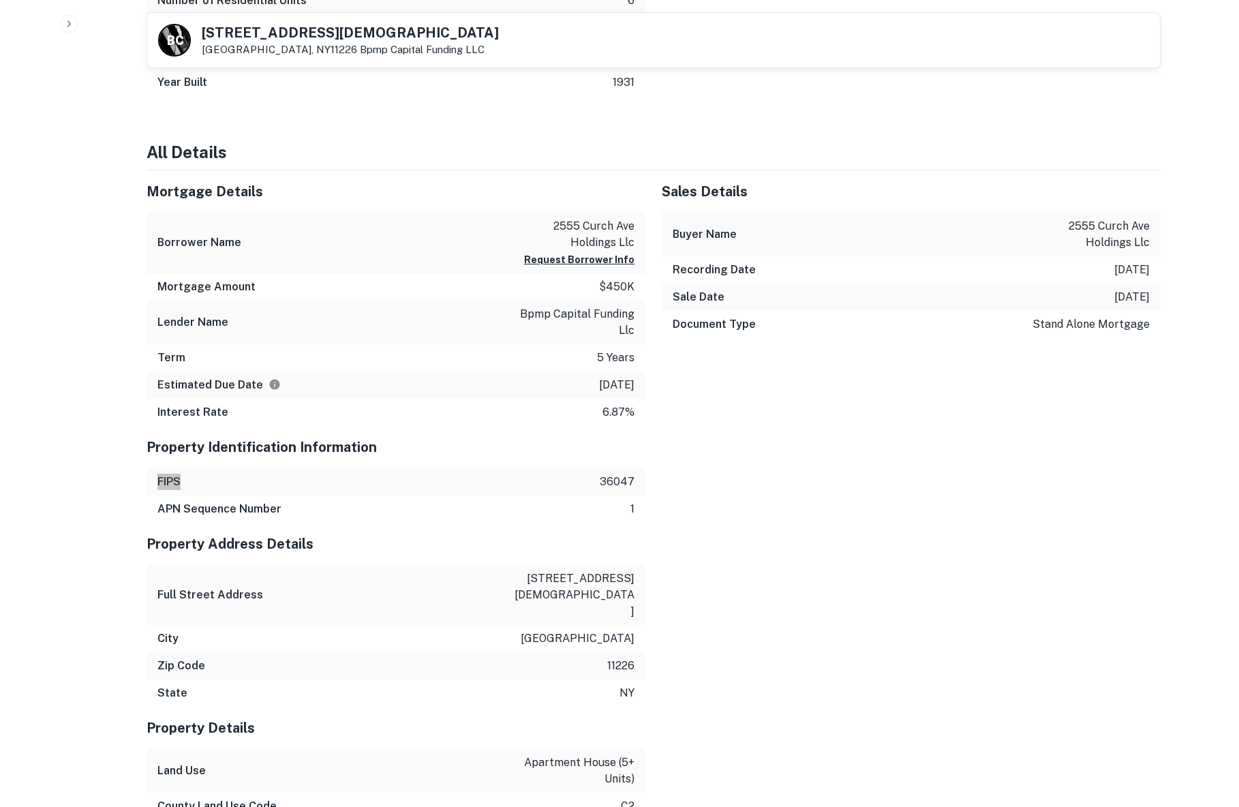
scroll to position [945, 0]
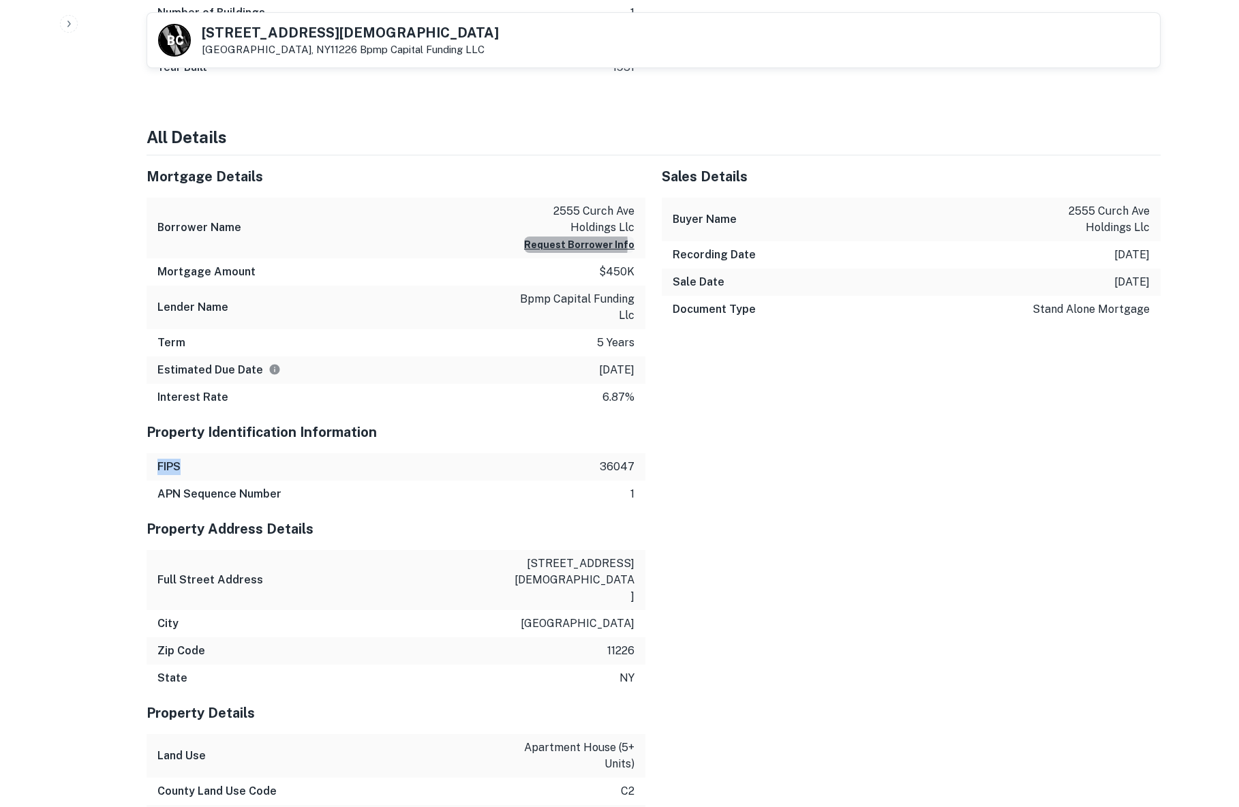
click at [552, 249] on button "Request Borrower Info" at bounding box center [579, 244] width 110 height 16
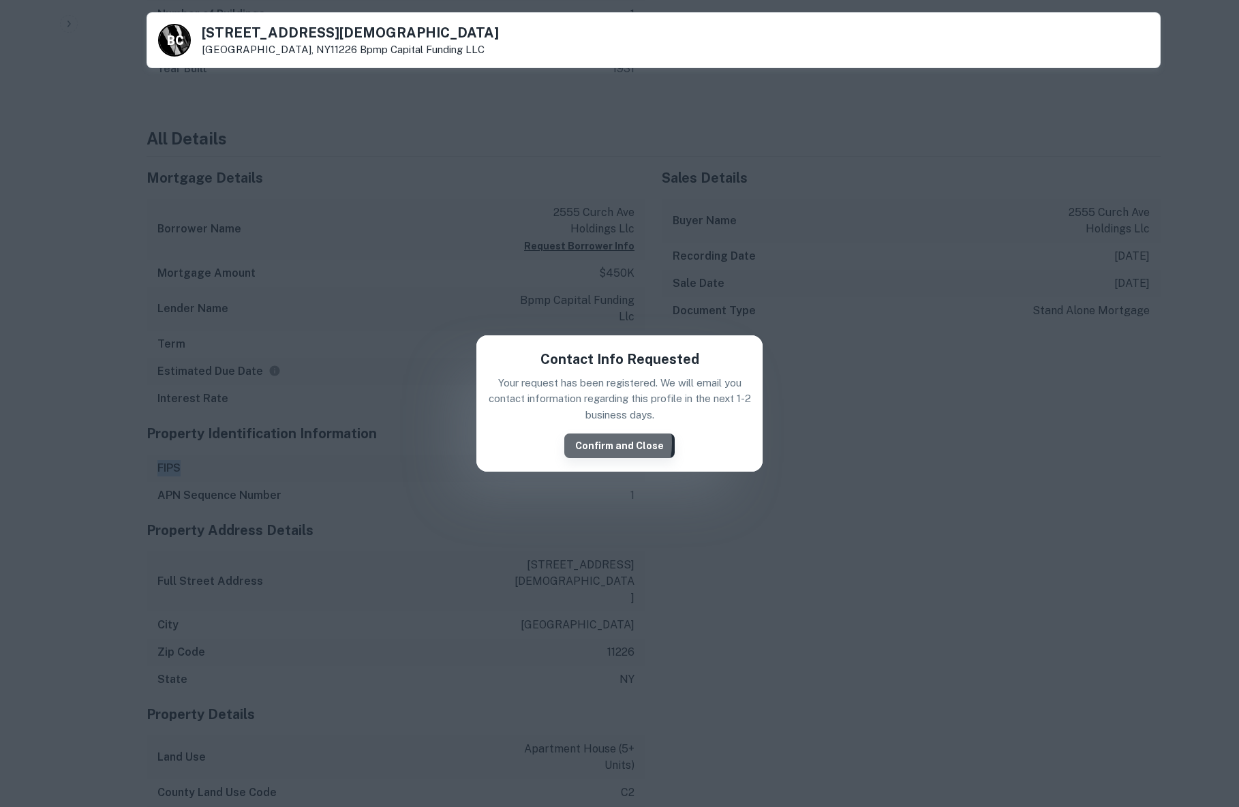
click at [592, 442] on button "Confirm and Close" at bounding box center [619, 445] width 110 height 25
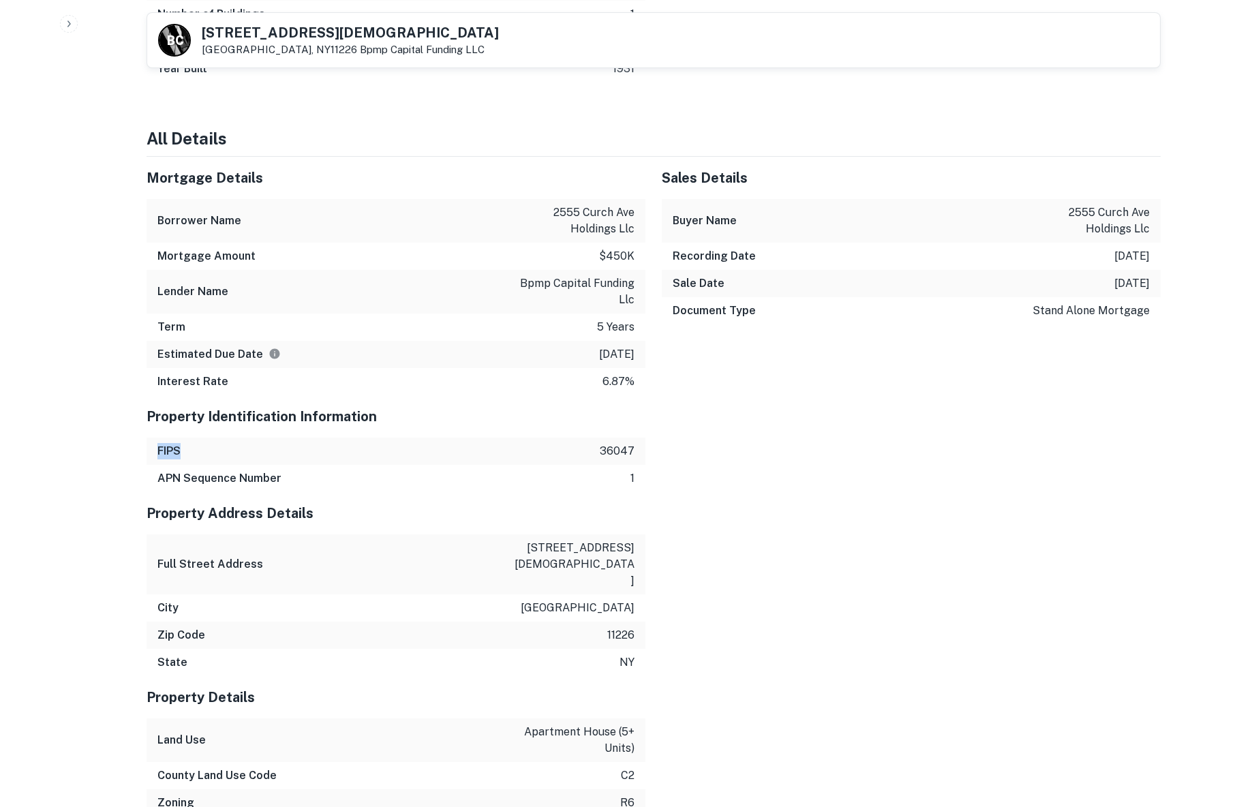
scroll to position [921, 0]
drag, startPoint x: 157, startPoint y: 292, endPoint x: 637, endPoint y: 296, distance: 479.8
click at [637, 296] on div "Lender Name bpmp capital funding llc" at bounding box center [396, 292] width 499 height 44
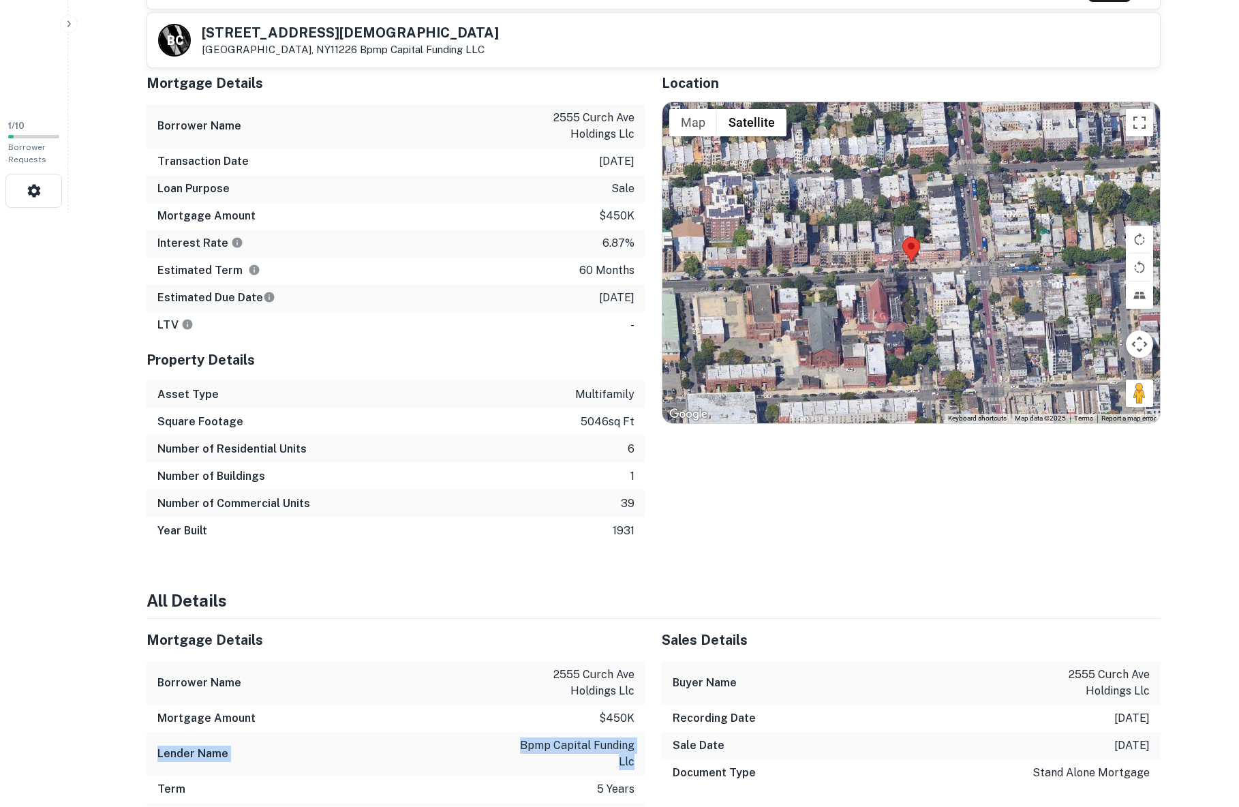
scroll to position [592, 0]
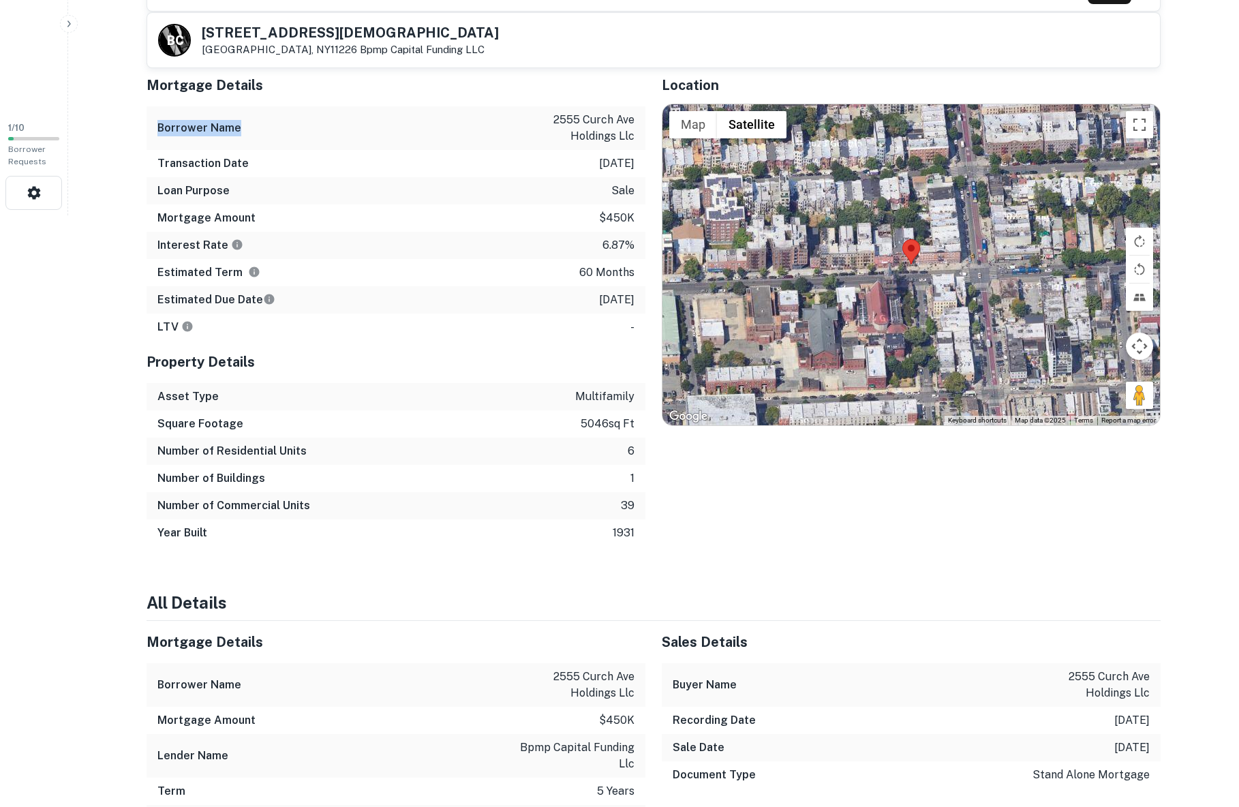
drag, startPoint x: 157, startPoint y: 127, endPoint x: 316, endPoint y: 127, distance: 158.8
click at [316, 127] on div "Borrower Name 2555 curch ave holdings llc" at bounding box center [396, 128] width 499 height 44
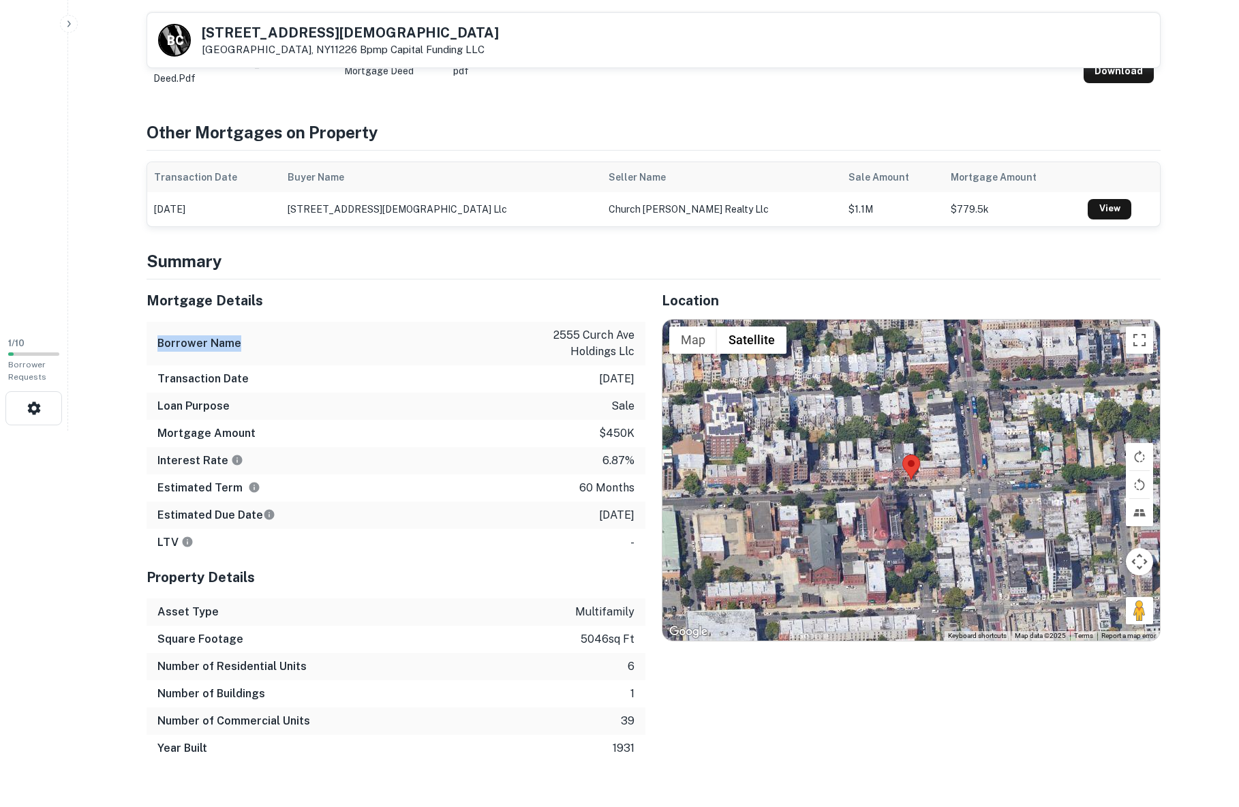
scroll to position [375, 0]
click at [256, 430] on div "Mortgage Amount $450k" at bounding box center [396, 434] width 499 height 27
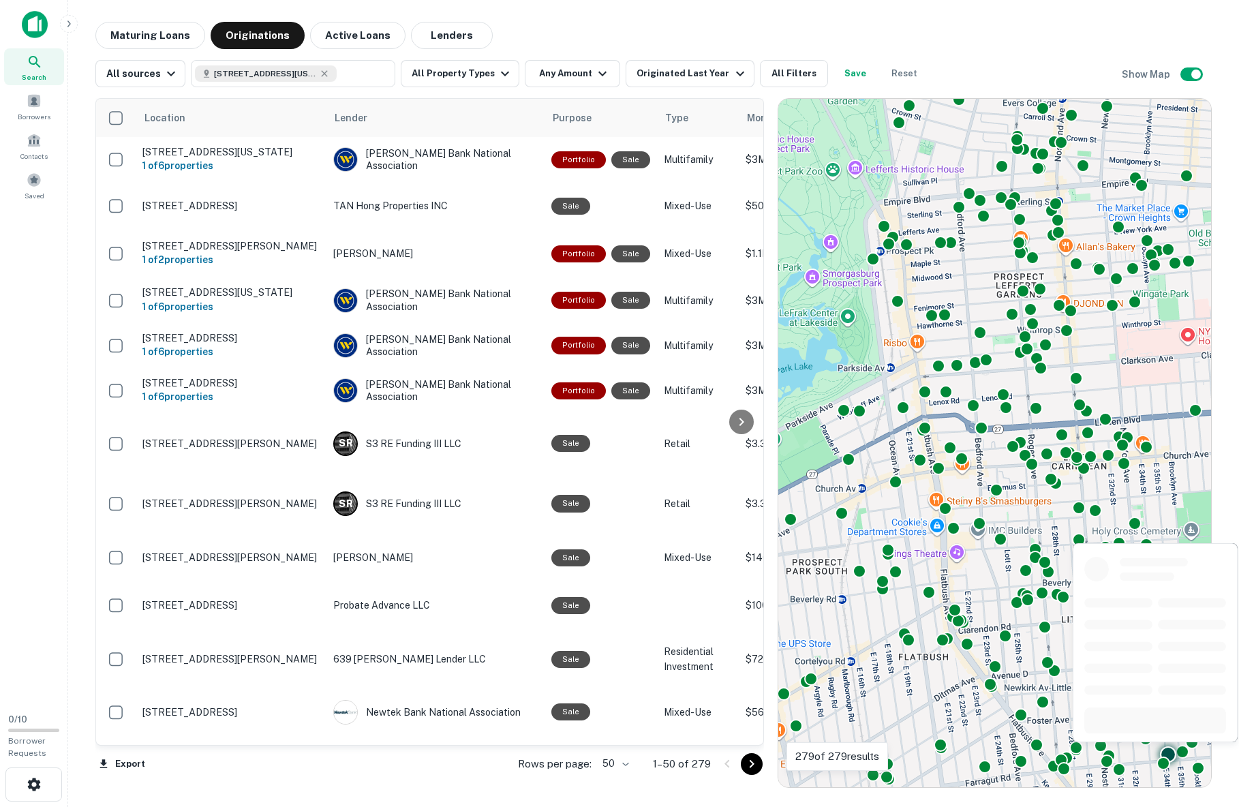
scroll to position [1, 0]
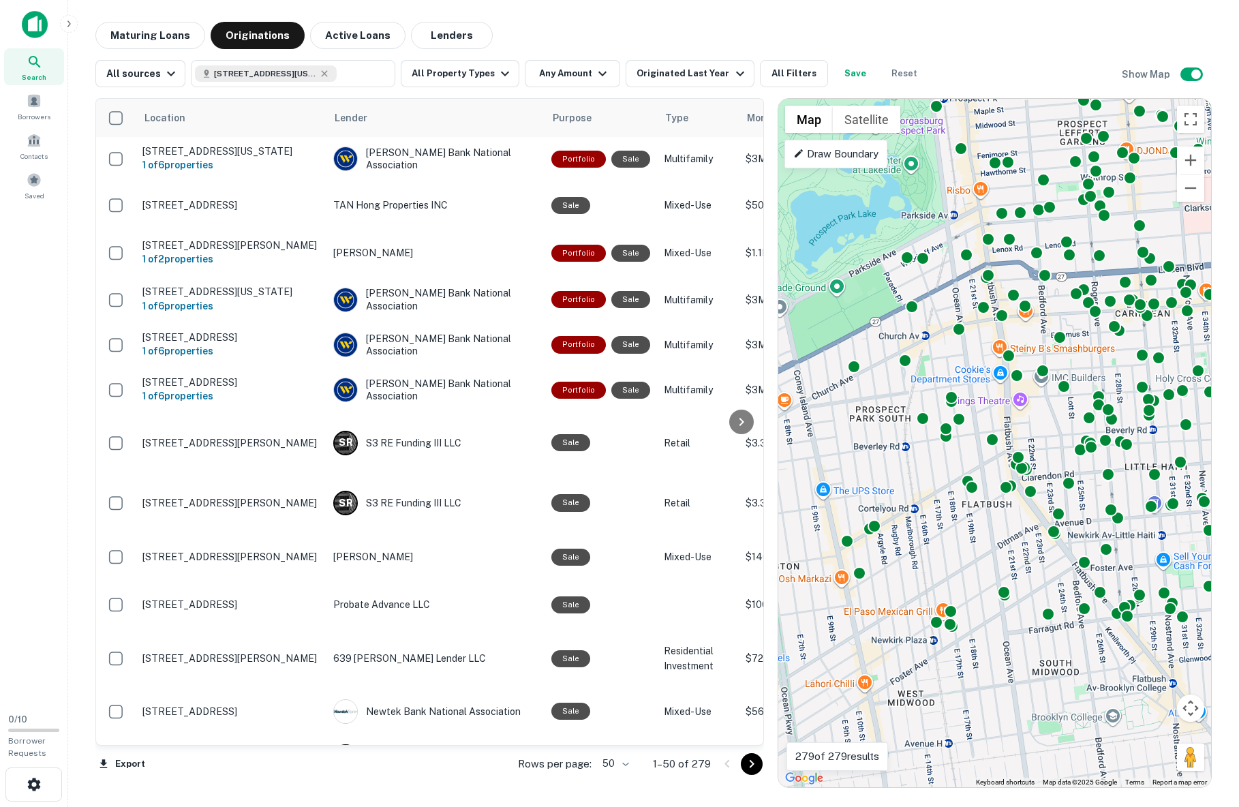
drag, startPoint x: 910, startPoint y: 615, endPoint x: 963, endPoint y: 463, distance: 161.6
click at [974, 458] on div "To activate drag with keyboard, press Alt + Enter. Once in keyboard drag state,…" at bounding box center [994, 443] width 433 height 688
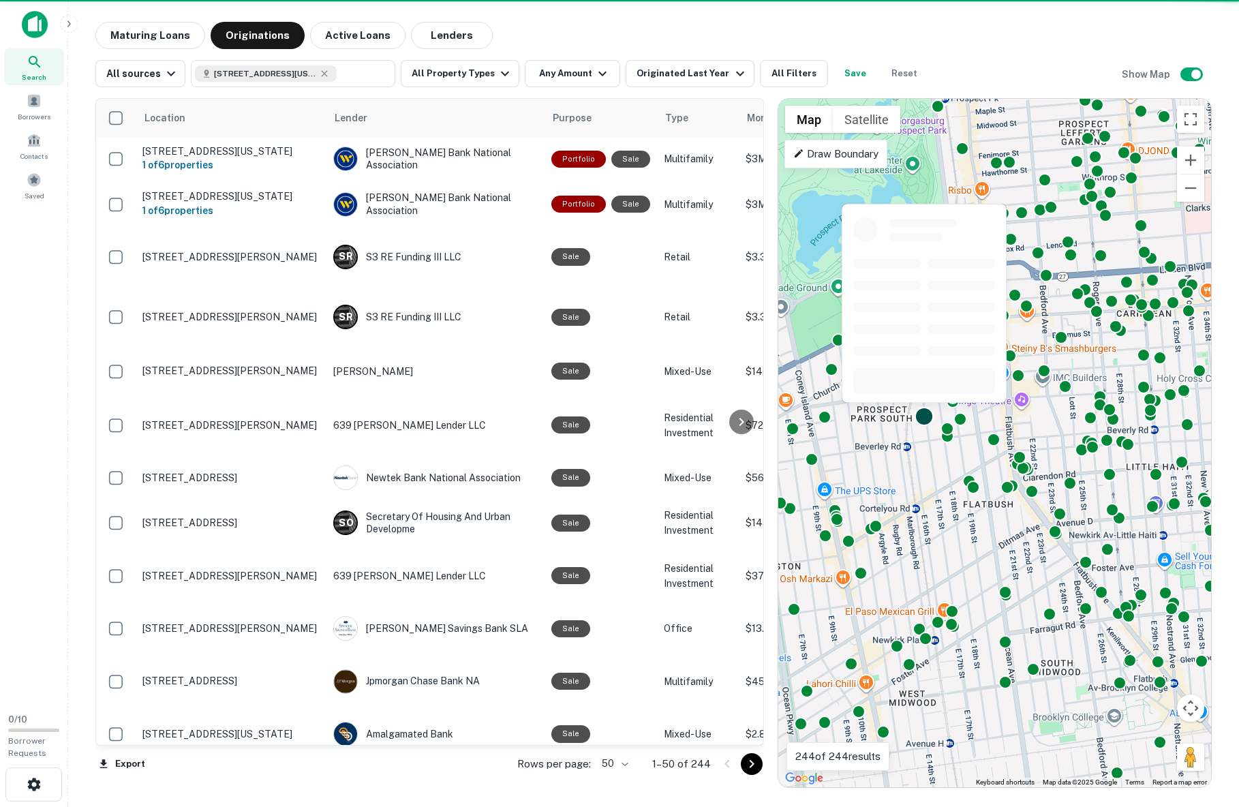
click at [925, 419] on div at bounding box center [925, 417] width 20 height 20
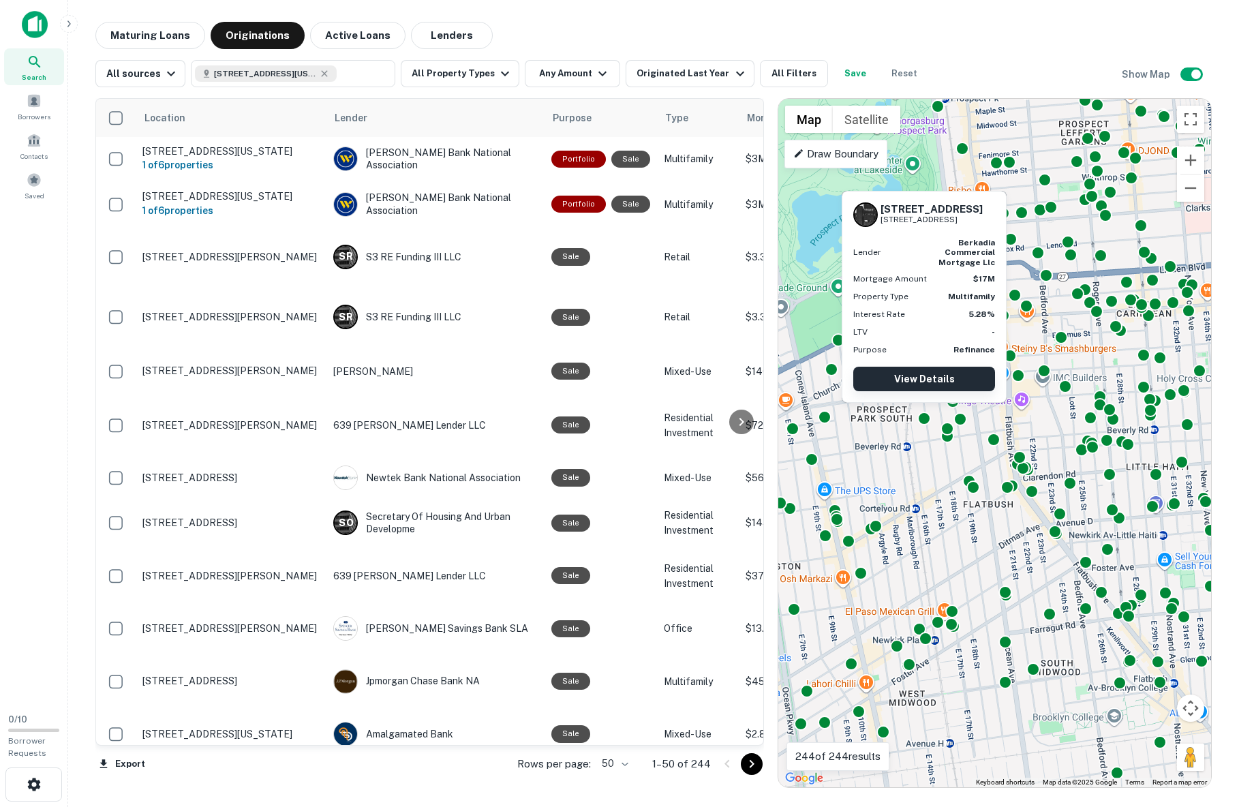
click at [906, 378] on link "View Details" at bounding box center [924, 379] width 142 height 25
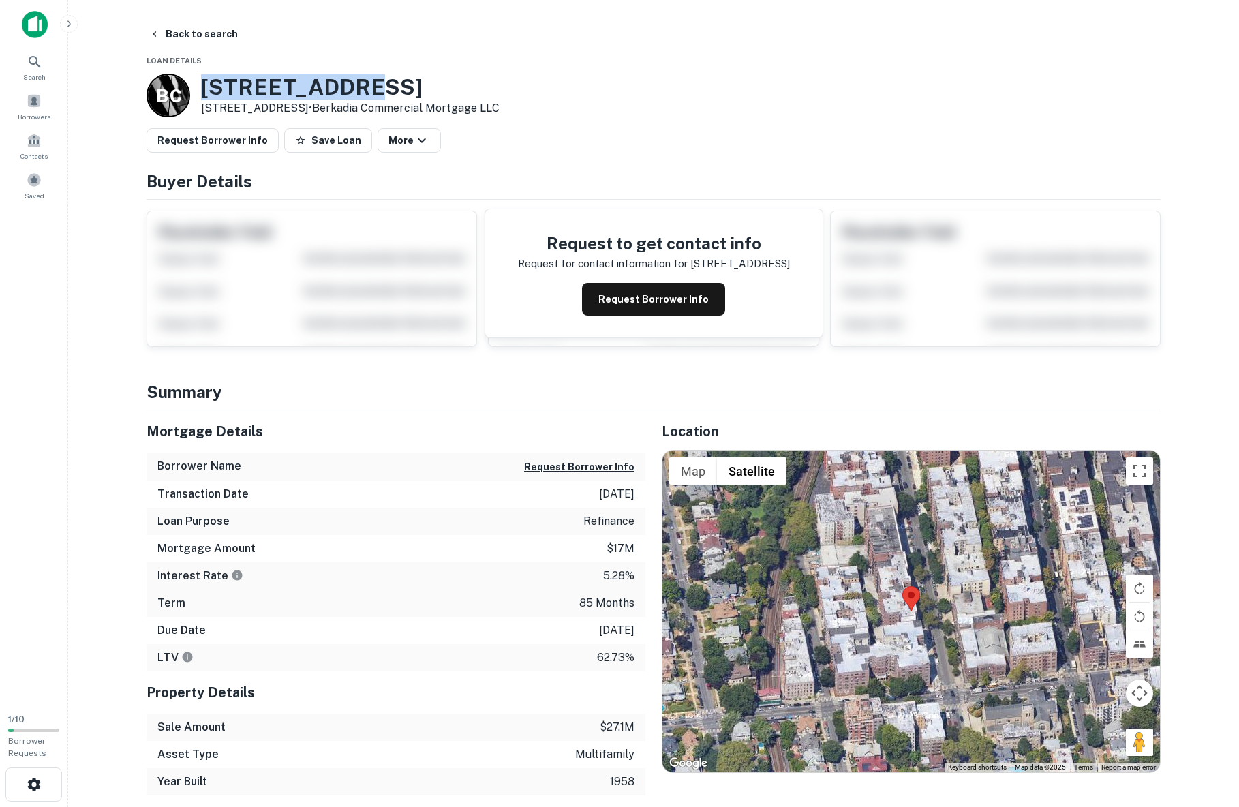
drag, startPoint x: 202, startPoint y: 89, endPoint x: 360, endPoint y: 94, distance: 157.5
click at [360, 94] on h3 "[STREET_ADDRESS]" at bounding box center [350, 87] width 298 height 26
copy h3 "[STREET_ADDRESS]"
click at [46, 56] on div "Search" at bounding box center [34, 66] width 60 height 37
